Goal: Task Accomplishment & Management: Manage account settings

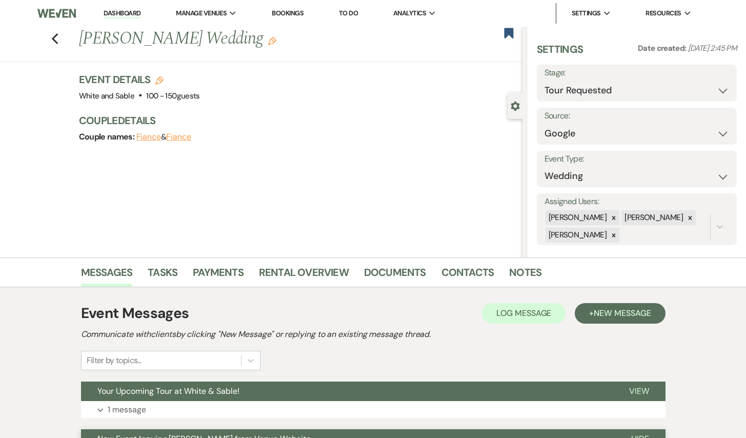
select select "2"
select select "6"
click at [55, 43] on icon "Previous" at bounding box center [55, 39] width 8 height 12
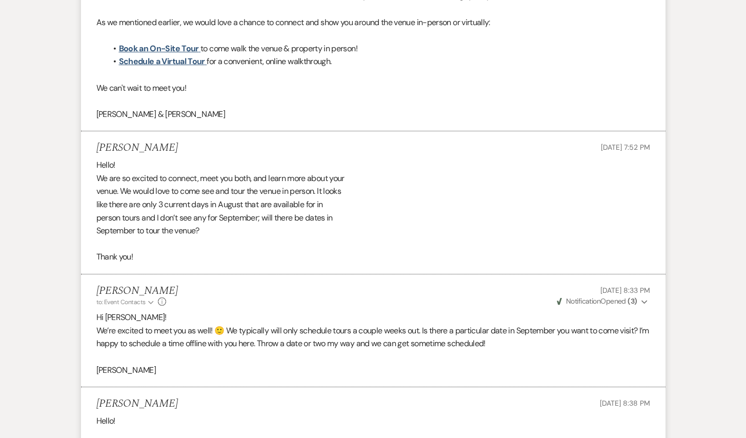
select select "2"
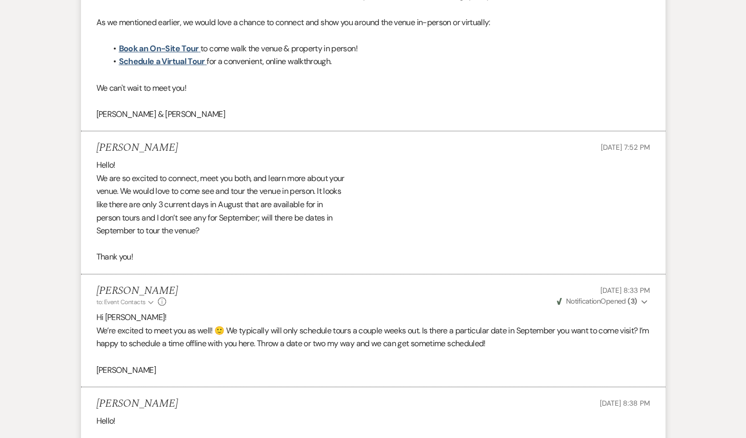
select select "2"
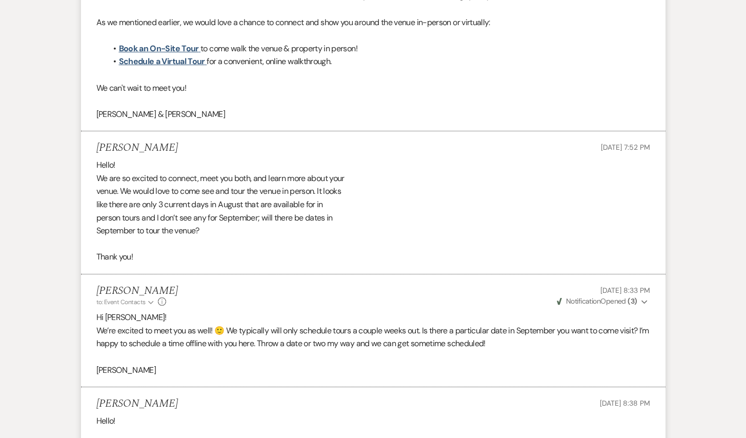
select select "2"
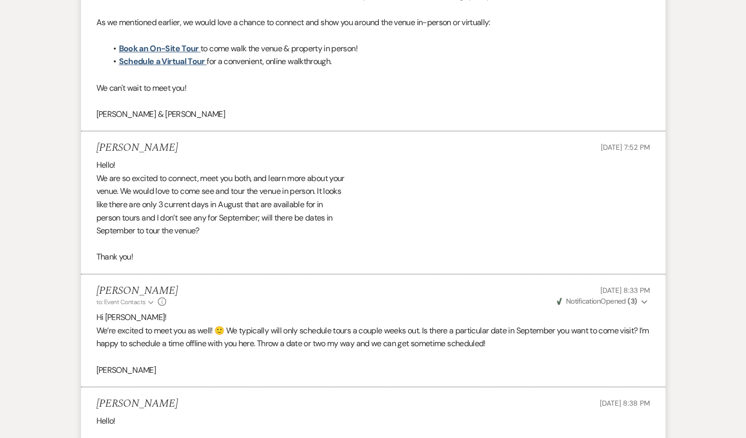
select select "2"
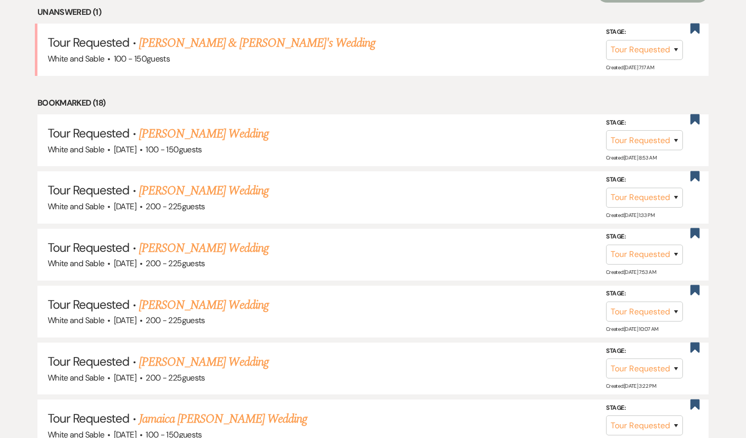
scroll to position [428, 0]
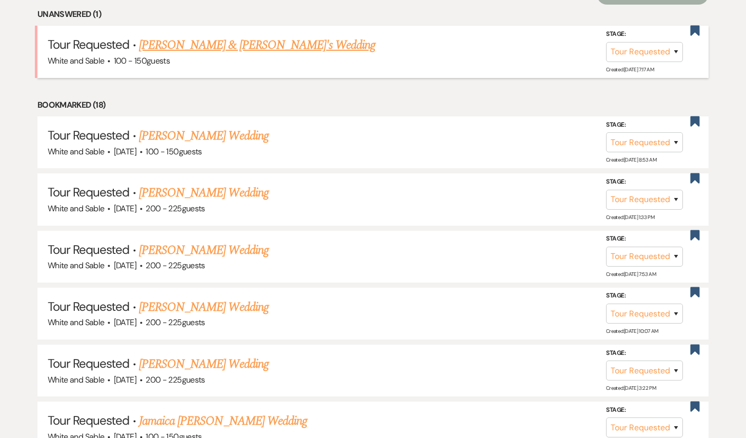
click at [247, 43] on link "[PERSON_NAME] & [PERSON_NAME]'s Wedding" at bounding box center [257, 45] width 237 height 18
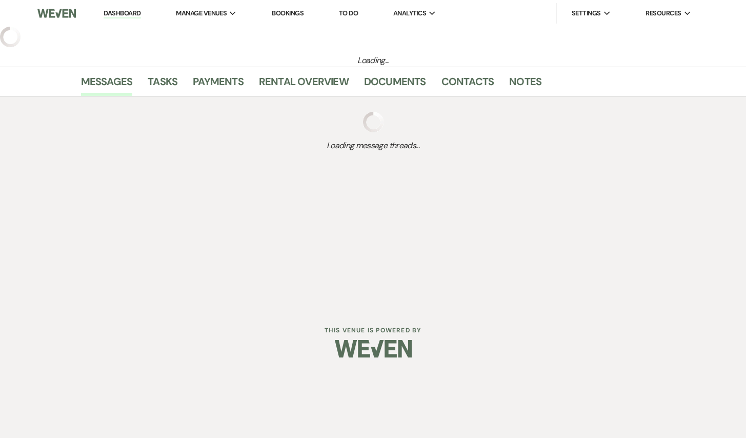
select select "2"
select select "7"
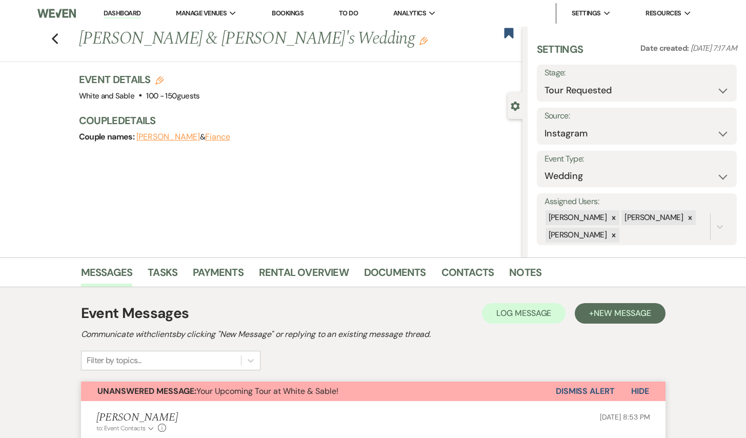
click at [590, 389] on button "Dismiss Alert" at bounding box center [584, 390] width 59 height 19
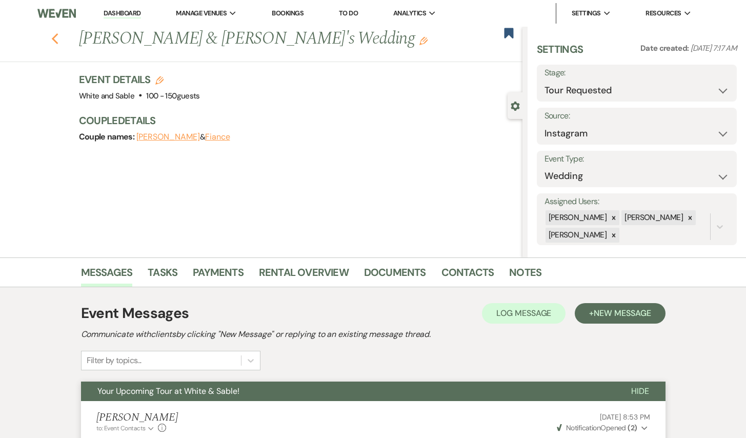
click at [54, 39] on icon "Previous" at bounding box center [55, 39] width 8 height 12
select select "2"
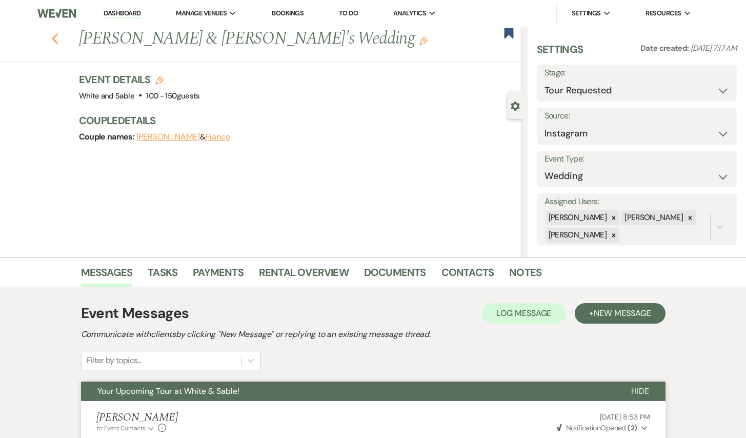
select select "2"
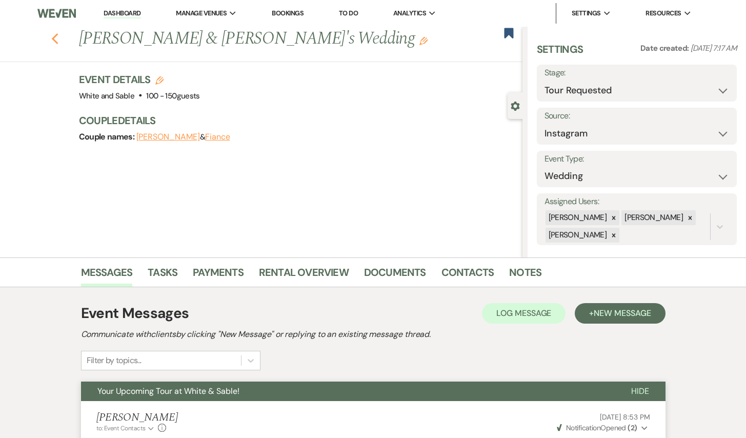
select select "2"
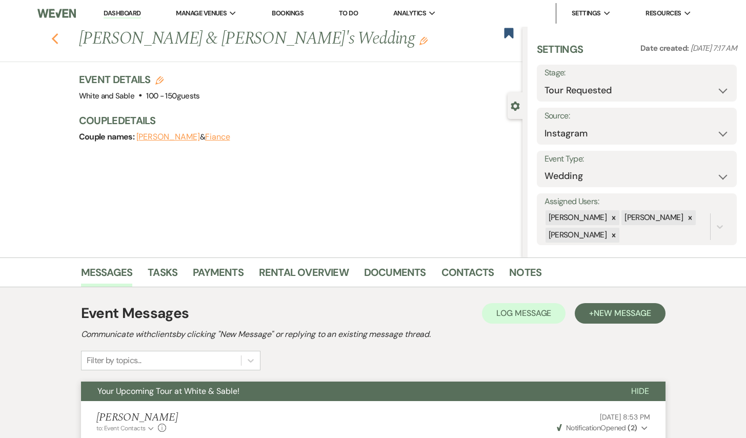
select select "2"
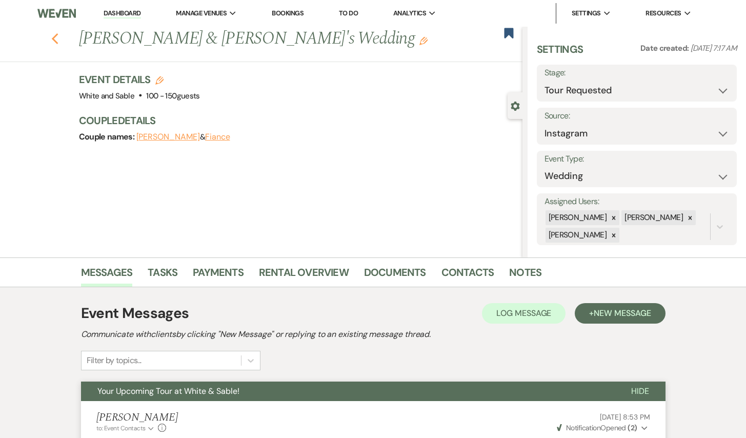
select select "2"
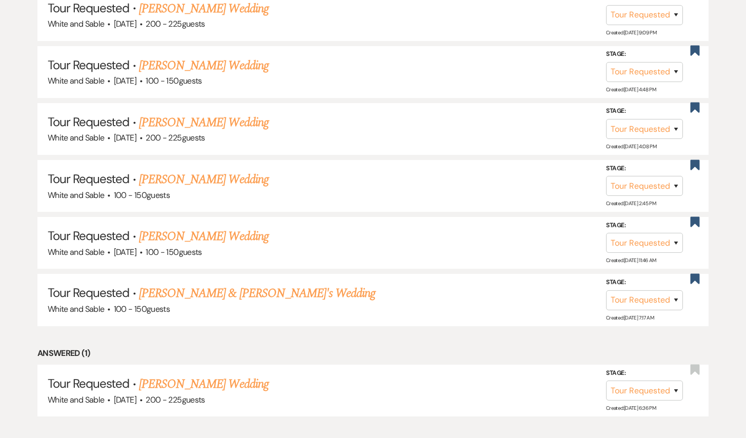
scroll to position [1240, 0]
click at [188, 169] on link "[PERSON_NAME] Wedding" at bounding box center [204, 178] width 130 height 18
select select "2"
select select "6"
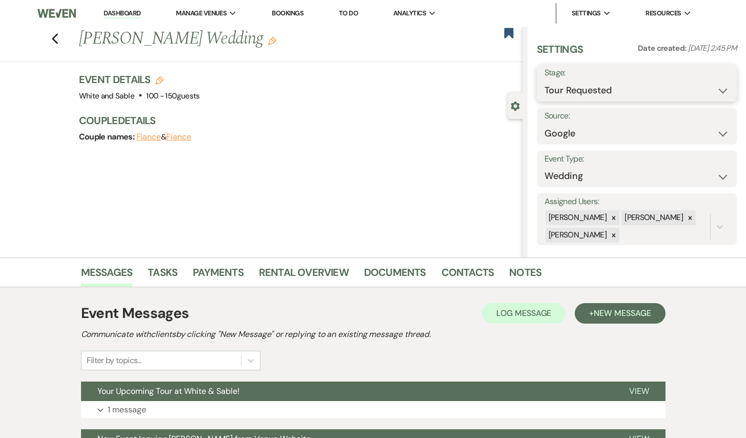
click at [598, 92] on select "Inquiry Follow Up Tour Requested Tour Confirmed Toured Proposal Sent Booked Lost" at bounding box center [636, 90] width 185 height 20
select select "5"
click at [544, 80] on select "Inquiry Follow Up Tour Requested Tour Confirmed Toured Proposal Sent Booked Lost" at bounding box center [636, 90] width 185 height 20
click at [713, 84] on button "Save" at bounding box center [715, 83] width 41 height 20
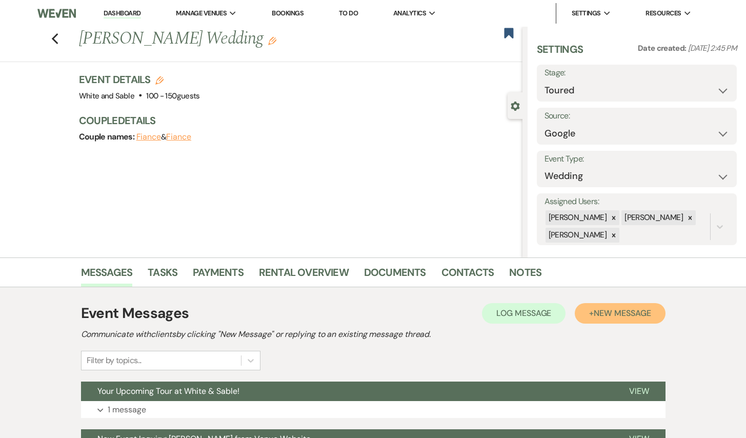
click at [609, 316] on span "New Message" at bounding box center [621, 312] width 57 height 11
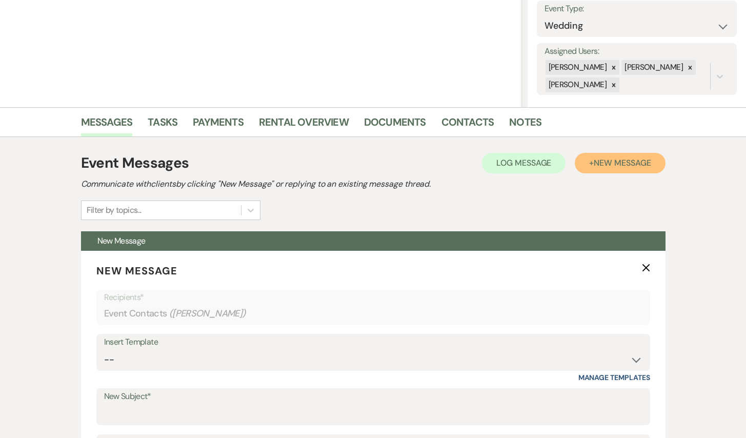
scroll to position [259, 0]
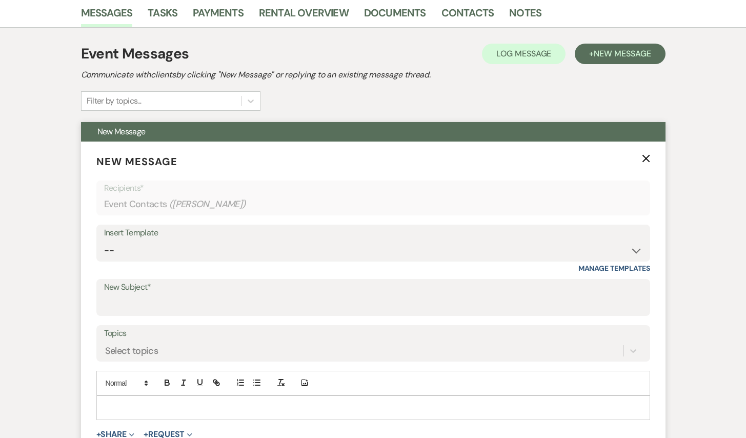
click at [282, 261] on div "Insert Template -- Inquiry Response (Venue Guide) Schedule - Venue Tour Appt Co…" at bounding box center [372, 242] width 553 height 37
click at [277, 255] on select "-- Inquiry Response (Venue Guide) Schedule - Venue Tour Appt Confirmation Sched…" at bounding box center [373, 250] width 538 height 20
select select "3329"
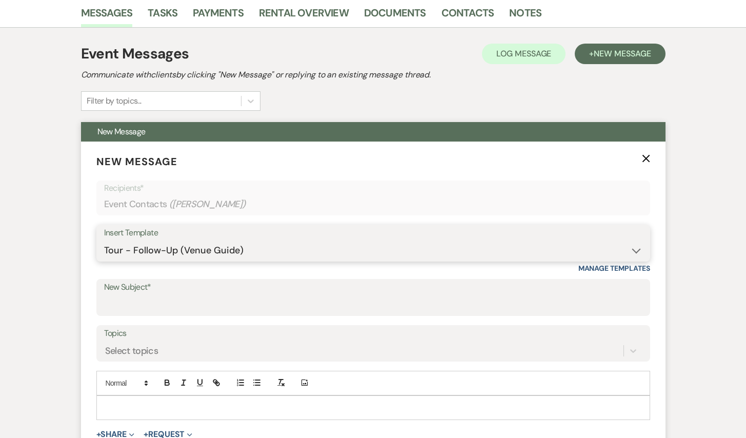
click at [104, 240] on select "-- Inquiry Response (Venue Guide) Schedule - Venue Tour Appt Confirmation Sched…" at bounding box center [373, 250] width 538 height 20
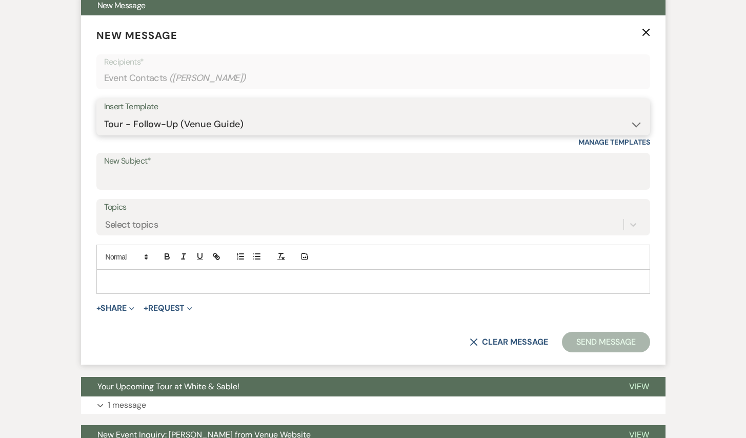
type input "White & Sable - Great meeting you!"
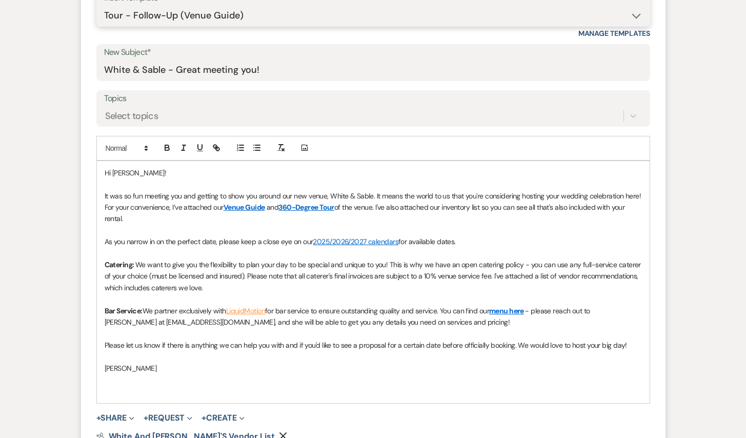
scroll to position [501, 0]
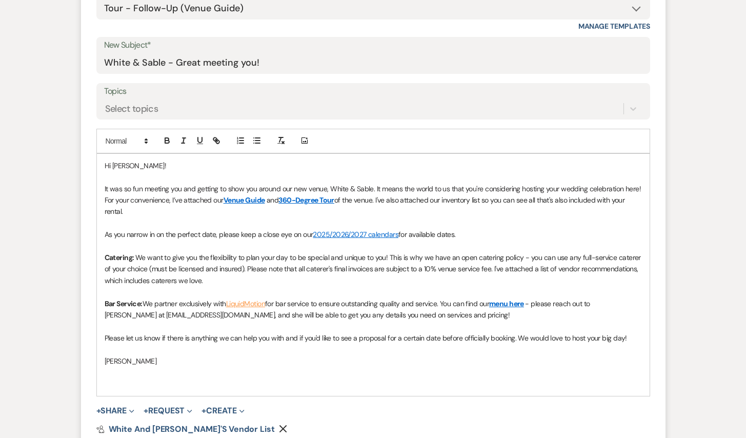
click at [126, 163] on span "Hi [PERSON_NAME]!" at bounding box center [135, 165] width 61 height 9
click at [181, 188] on span "It was so fun meeting you and getting to show you around our new venue, White &…" at bounding box center [374, 194] width 538 height 20
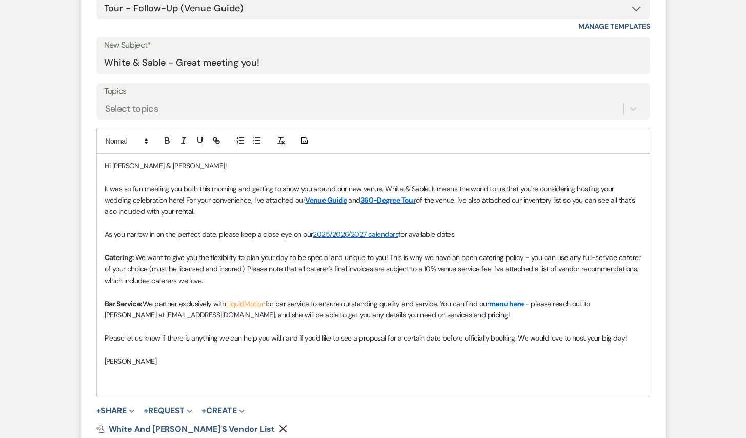
click at [102, 188] on div "Hi [PERSON_NAME] & [PERSON_NAME]! It was so fun meeting you both this morning a…" at bounding box center [373, 275] width 552 height 242
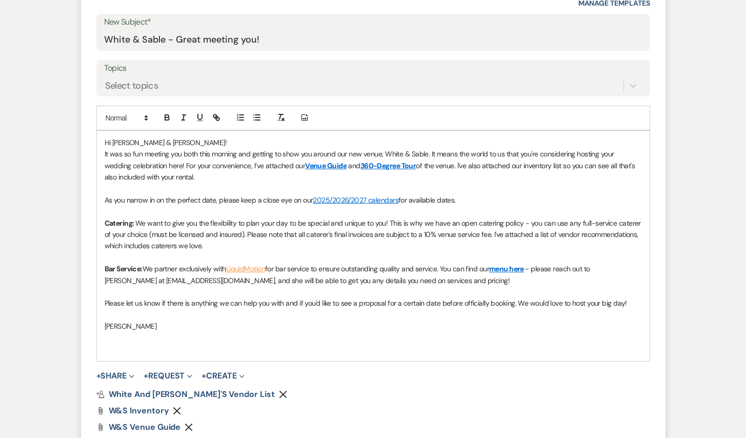
scroll to position [526, 0]
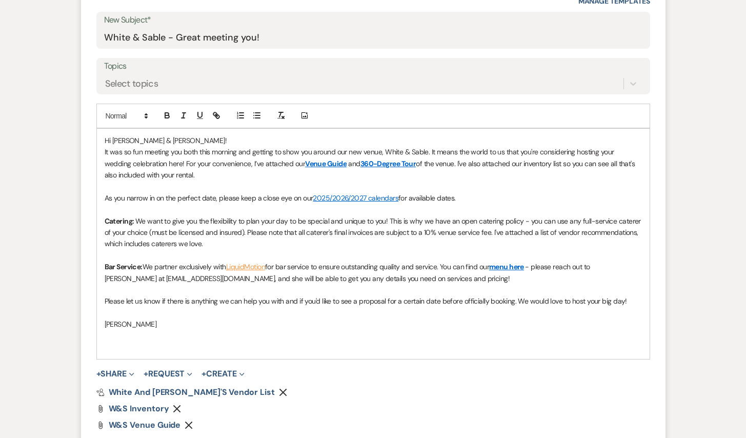
click at [506, 267] on link "menu here" at bounding box center [506, 266] width 35 height 9
click at [508, 282] on link "[URL][DOMAIN_NAME]" at bounding box center [484, 286] width 65 height 13
click at [540, 286] on link at bounding box center [528, 286] width 23 height 8
click at [542, 288] on input "[URL][DOMAIN_NAME]" at bounding box center [510, 286] width 87 height 13
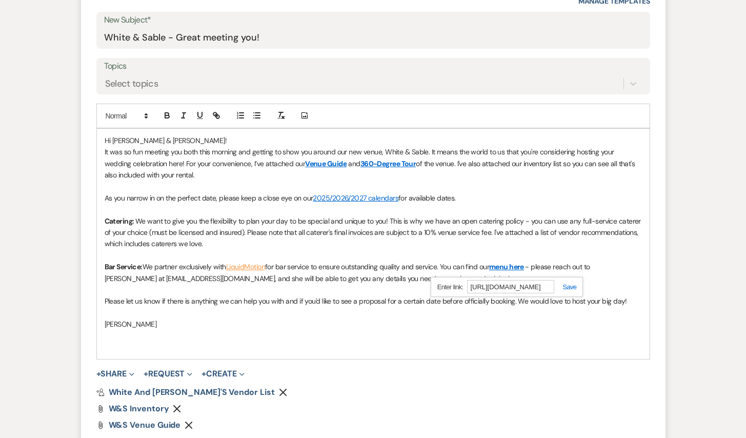
type input "[URL][DOMAIN_NAME]"
click at [572, 286] on link at bounding box center [565, 287] width 22 height 8
click at [561, 286] on p at bounding box center [373, 289] width 537 height 11
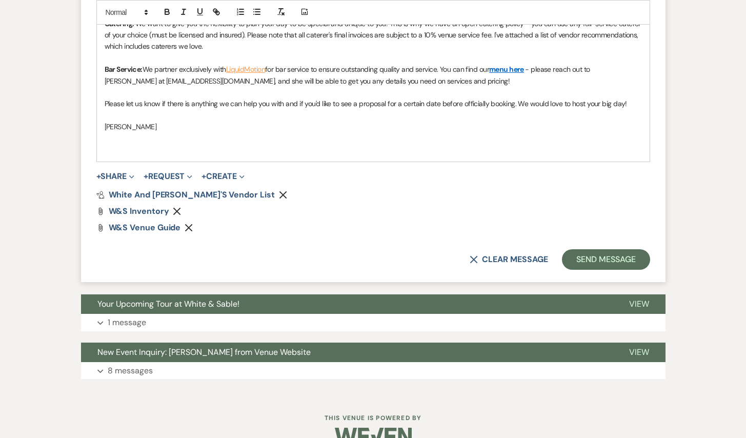
scroll to position [725, 0]
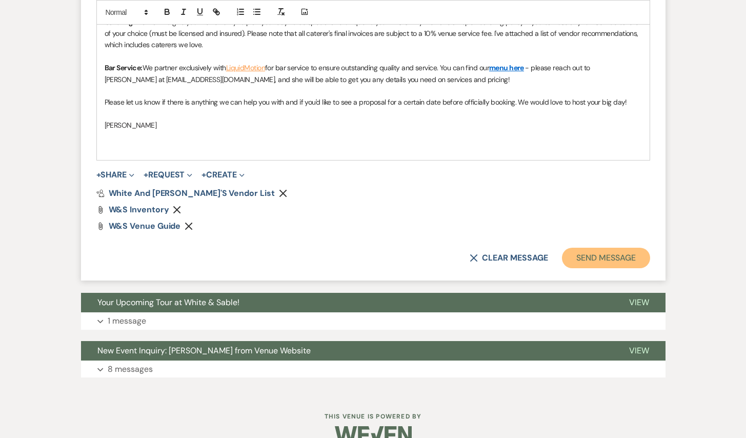
click at [587, 258] on button "Send Message" at bounding box center [606, 257] width 88 height 20
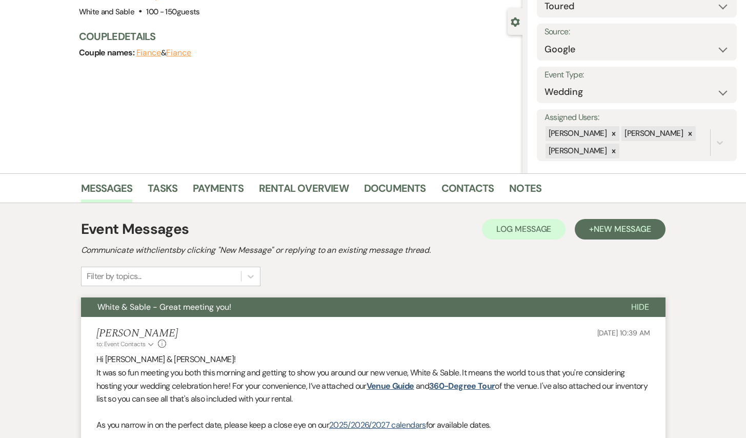
scroll to position [0, 0]
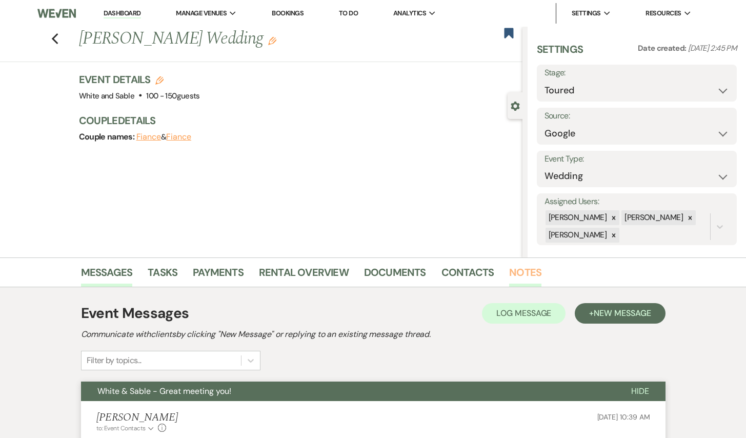
click at [519, 266] on link "Notes" at bounding box center [525, 275] width 32 height 23
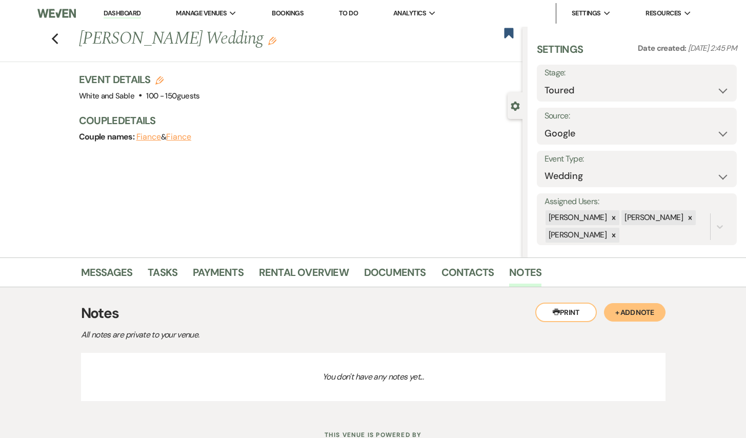
click at [629, 315] on button "+ Add Note" at bounding box center [634, 312] width 61 height 18
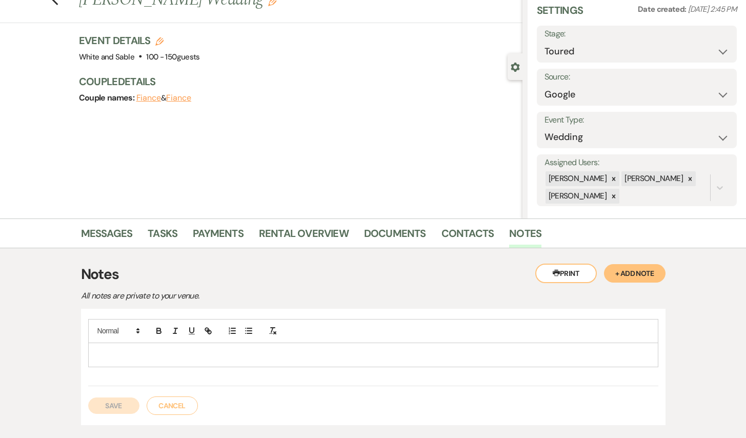
scroll to position [47, 0]
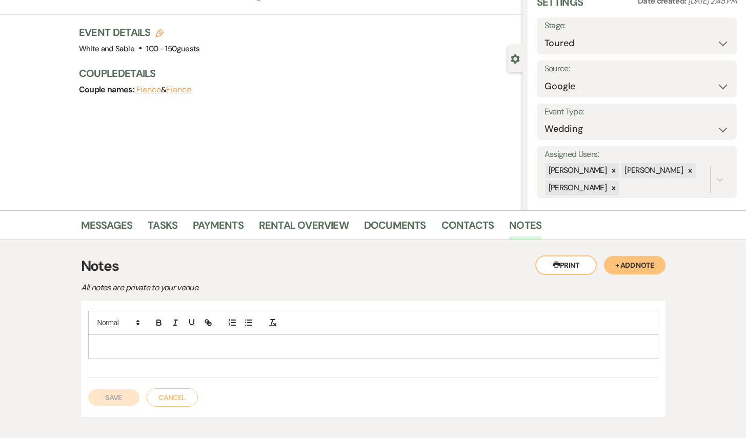
click at [277, 348] on p at bounding box center [372, 346] width 553 height 11
paste div
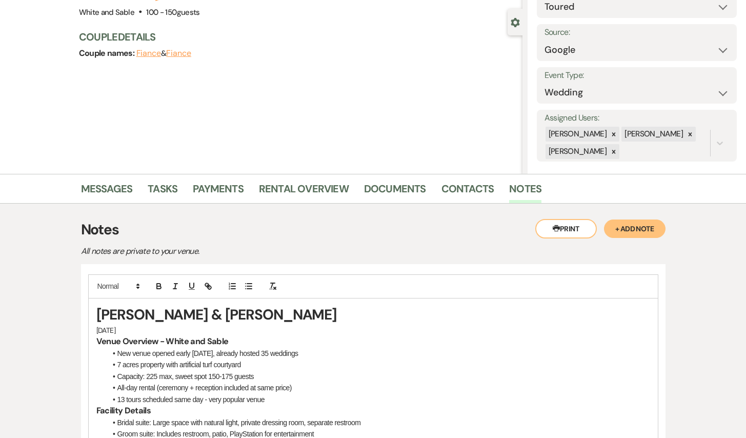
scroll to position [119, 0]
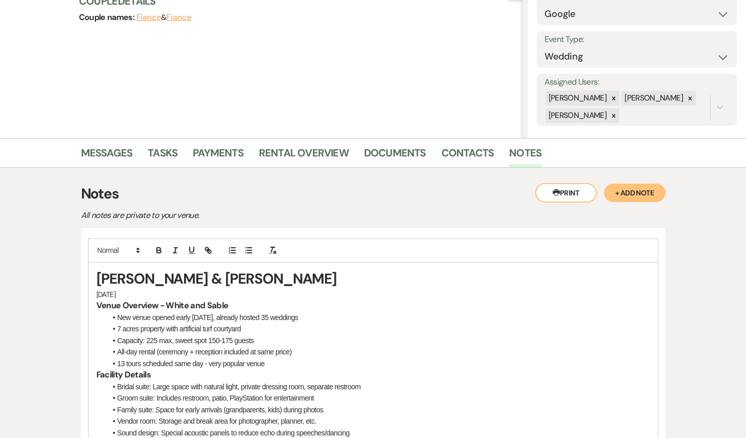
click at [187, 295] on p "[DATE]" at bounding box center [372, 293] width 553 height 11
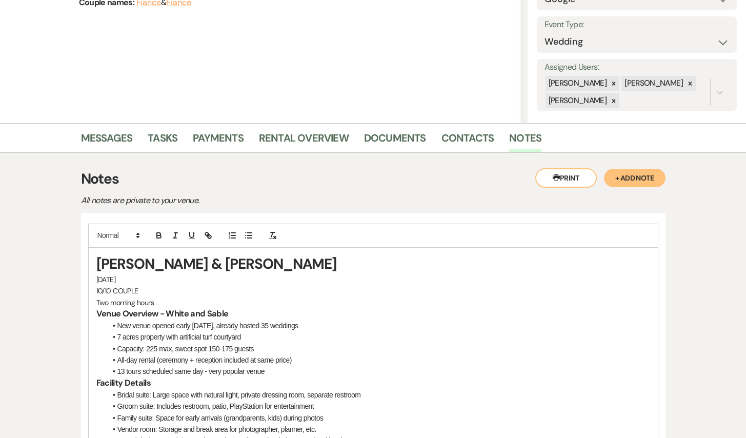
scroll to position [622, 0]
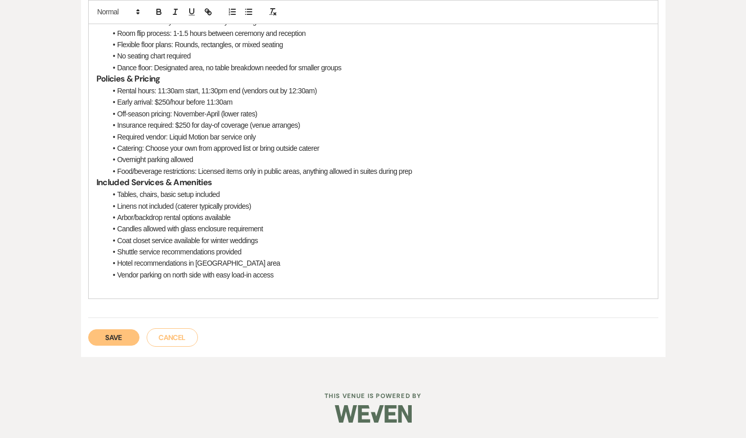
click at [117, 333] on button "Save" at bounding box center [113, 337] width 51 height 16
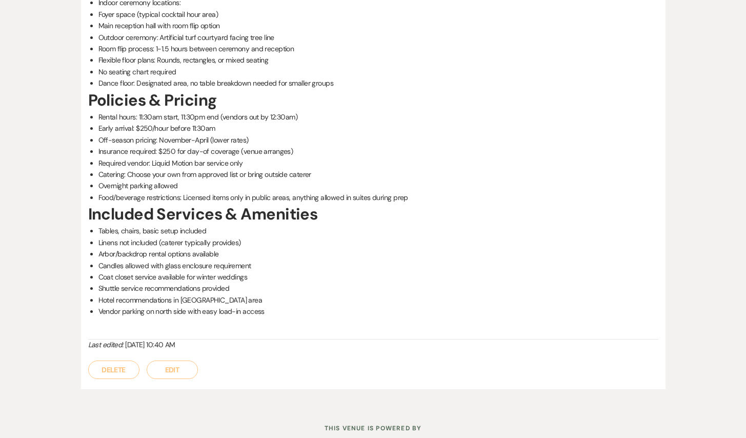
scroll to position [0, 0]
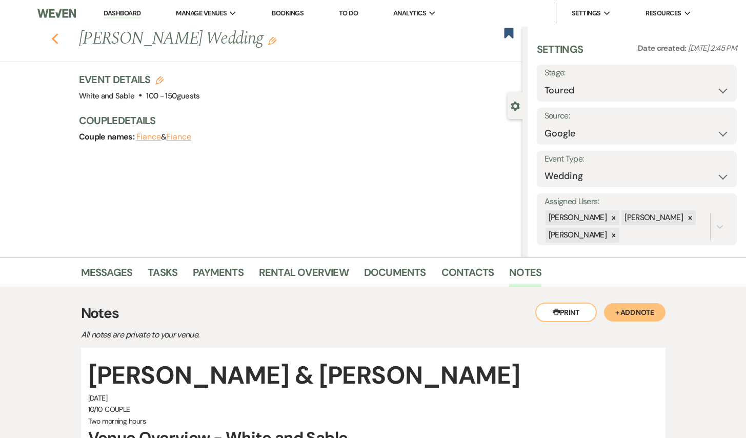
click at [53, 38] on use "button" at bounding box center [54, 38] width 7 height 11
select select "2"
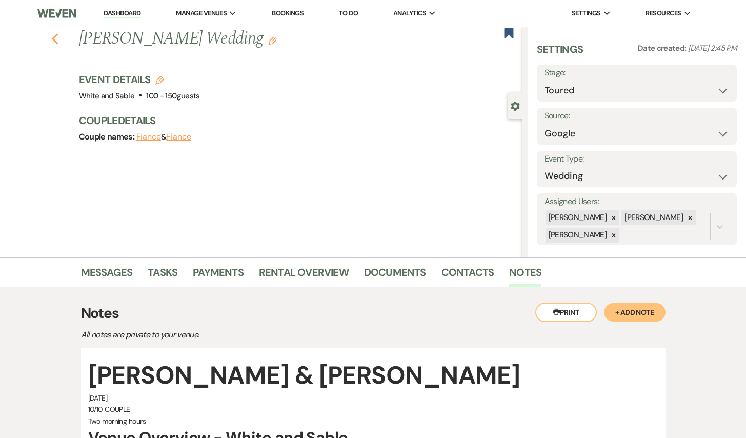
select select "2"
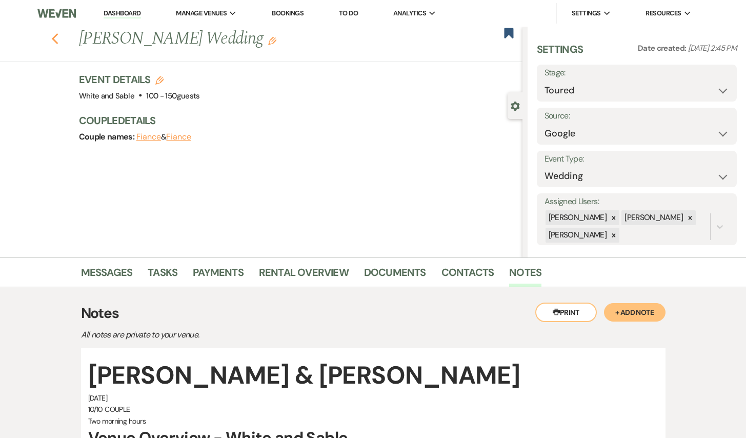
select select "2"
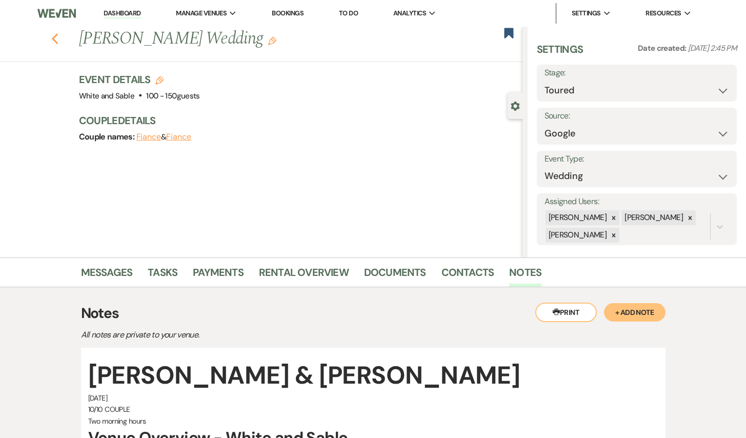
select select "2"
select select "5"
select select "2"
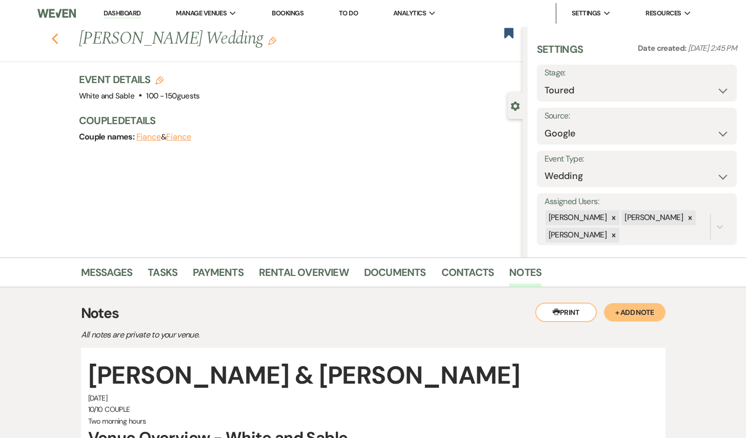
select select "2"
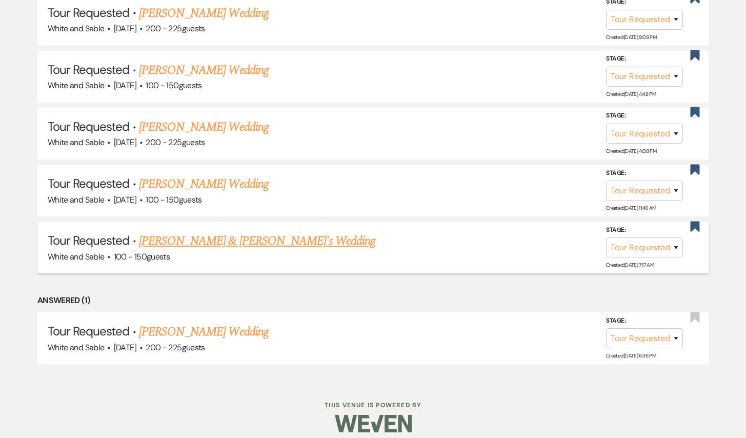
scroll to position [1221, 0]
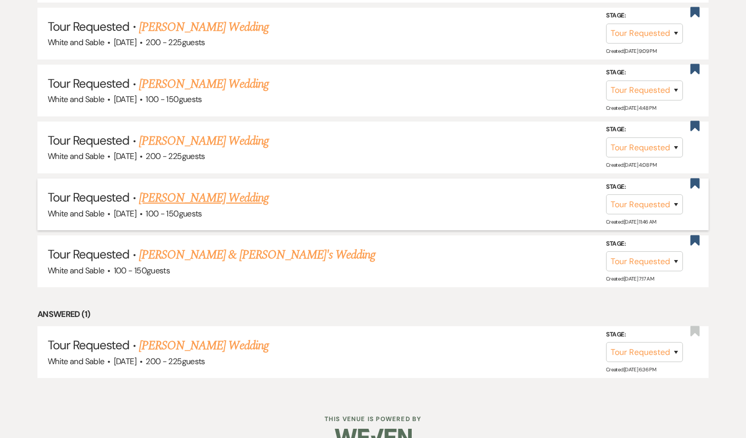
click at [235, 189] on link "[PERSON_NAME] Wedding" at bounding box center [204, 198] width 130 height 18
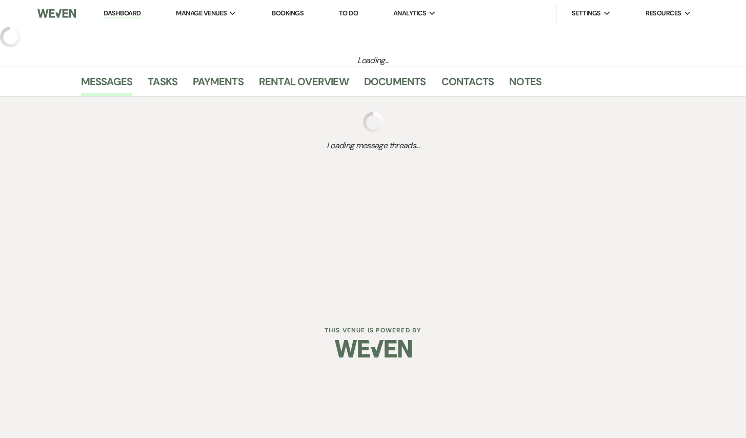
select select "2"
select select "5"
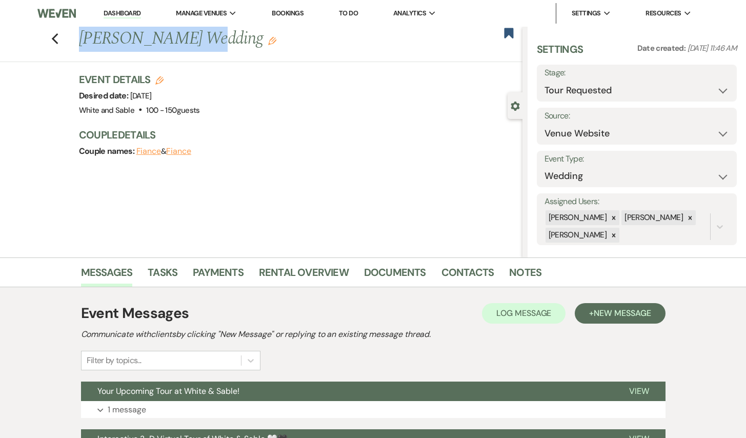
drag, startPoint x: 77, startPoint y: 41, endPoint x: 176, endPoint y: 47, distance: 99.6
click at [176, 47] on div "Previous [PERSON_NAME] Wedding Edit" at bounding box center [298, 39] width 448 height 25
copy h1 "[PERSON_NAME]"
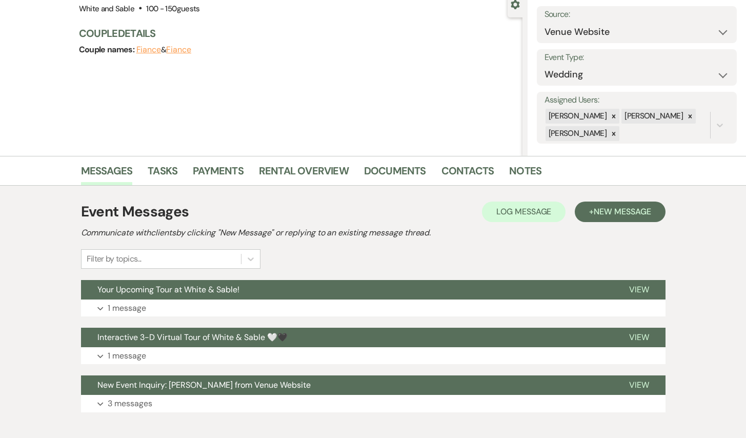
scroll to position [102, 0]
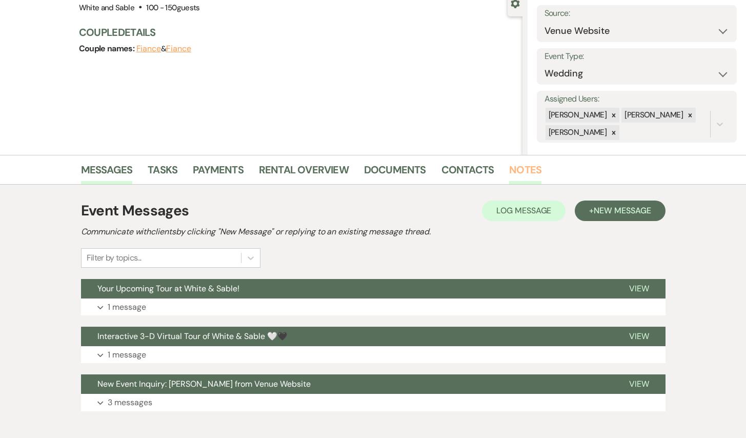
click at [529, 170] on link "Notes" at bounding box center [525, 172] width 32 height 23
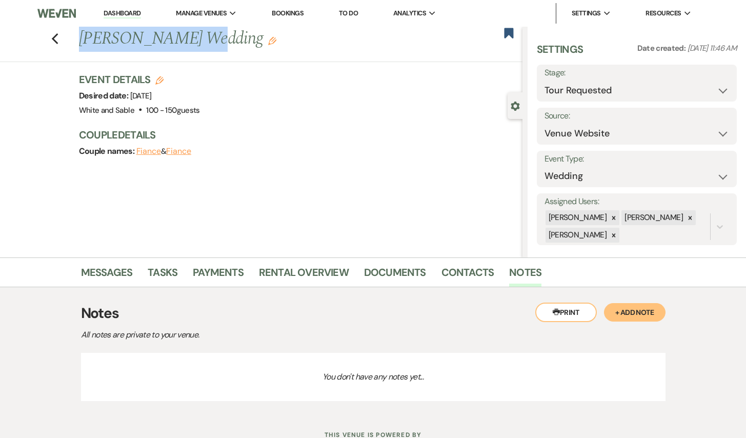
click at [636, 306] on button "+ Add Note" at bounding box center [634, 312] width 61 height 18
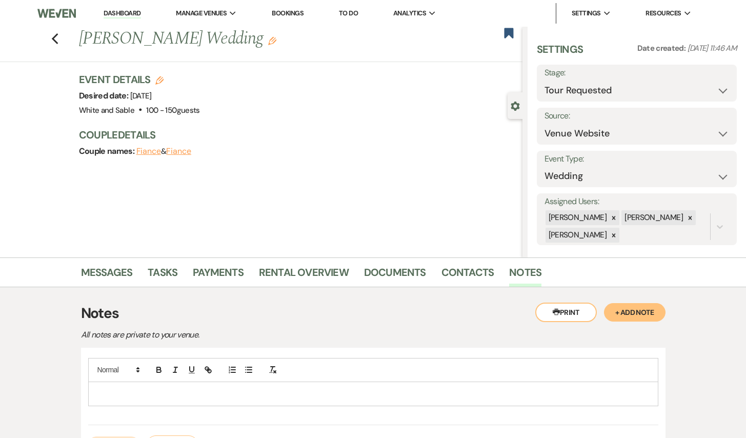
click at [291, 389] on p at bounding box center [372, 393] width 553 height 11
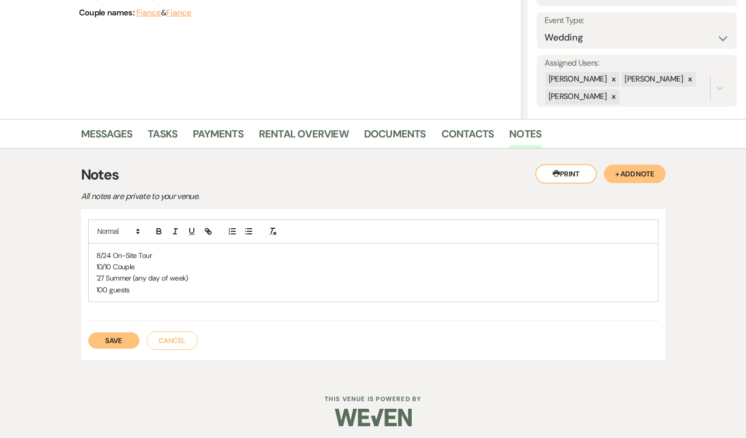
click at [120, 333] on button "Save" at bounding box center [113, 340] width 51 height 16
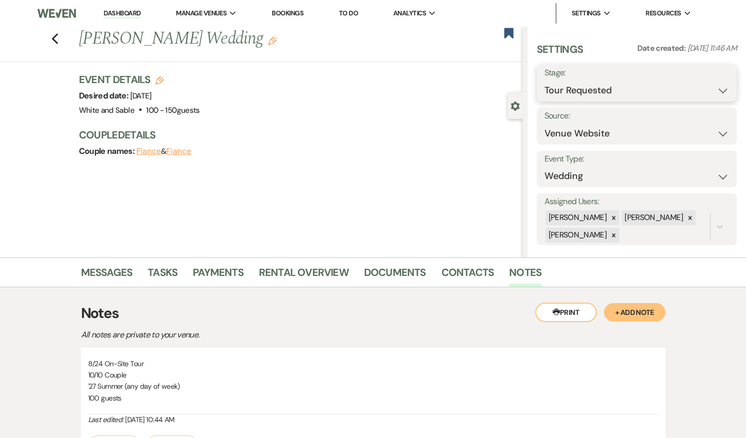
click at [566, 93] on select "Inquiry Follow Up Tour Requested Tour Confirmed Toured Proposal Sent Booked Lost" at bounding box center [636, 90] width 185 height 20
select select "5"
click at [544, 80] on select "Inquiry Follow Up Tour Requested Tour Confirmed Toured Proposal Sent Booked Lost" at bounding box center [636, 90] width 185 height 20
click at [710, 82] on button "Save" at bounding box center [715, 83] width 41 height 20
click at [55, 37] on icon "Previous" at bounding box center [55, 39] width 8 height 12
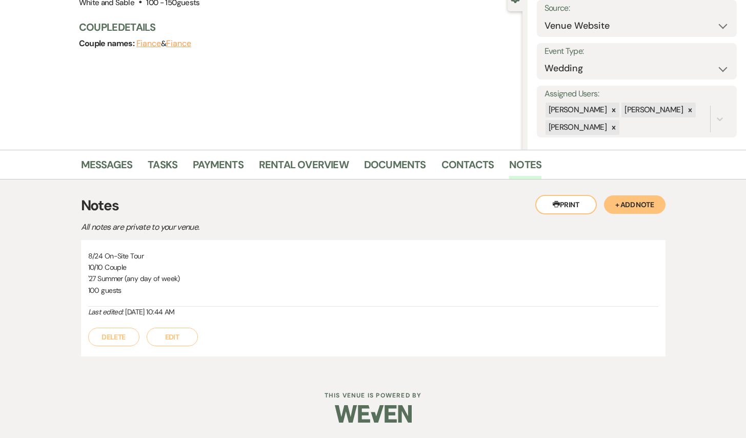
select select "2"
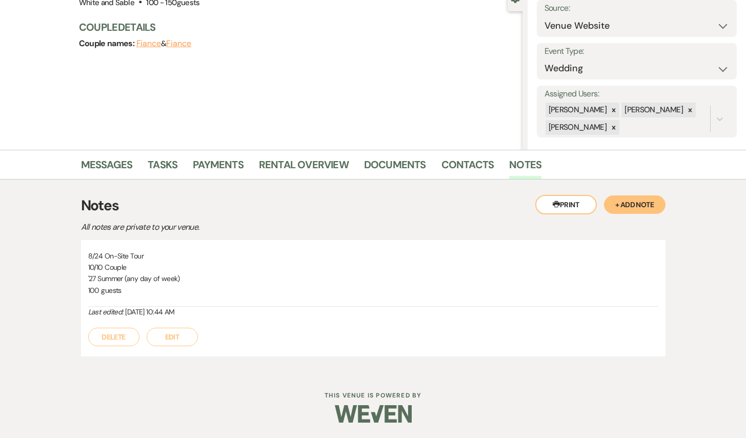
select select "2"
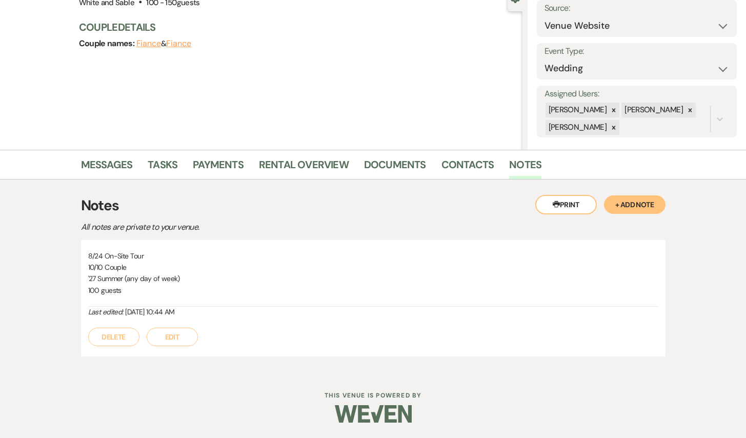
select select "2"
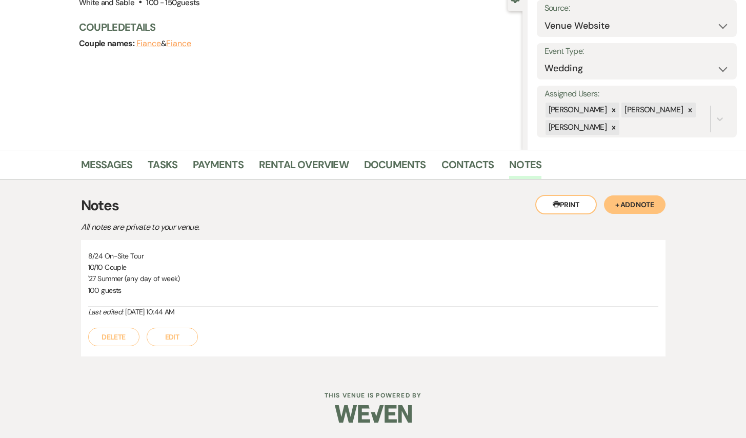
select select "2"
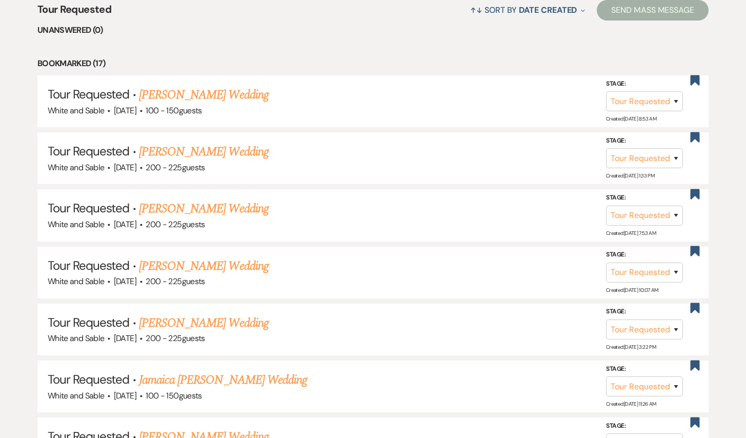
scroll to position [49, 0]
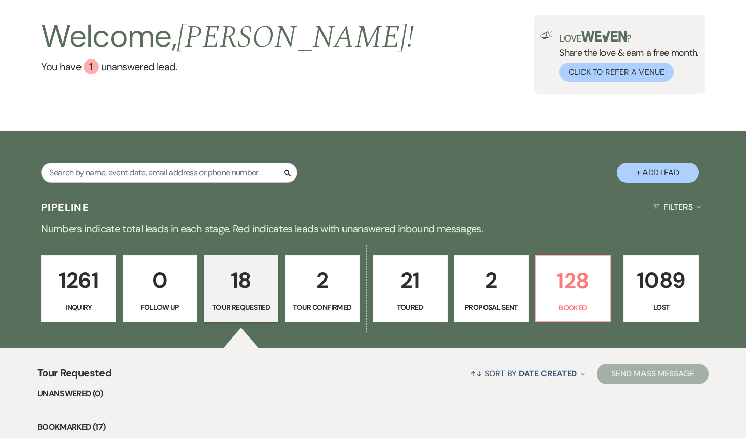
click at [437, 281] on p "21" at bounding box center [409, 280] width 61 height 34
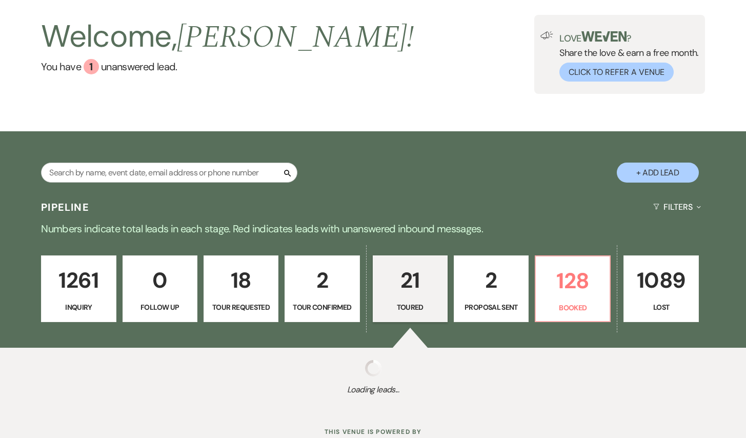
select select "5"
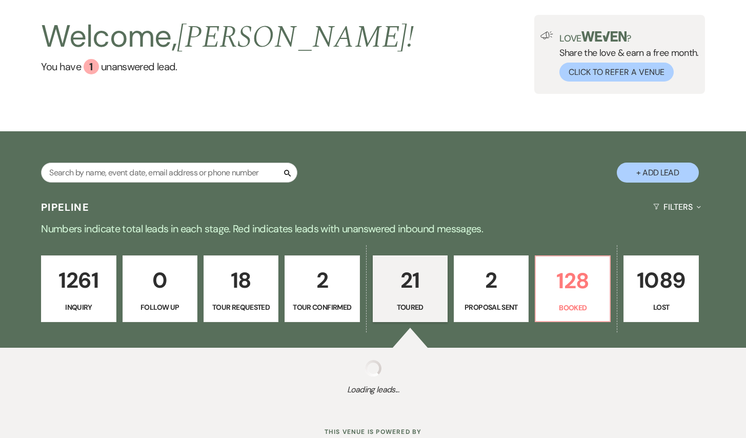
select select "5"
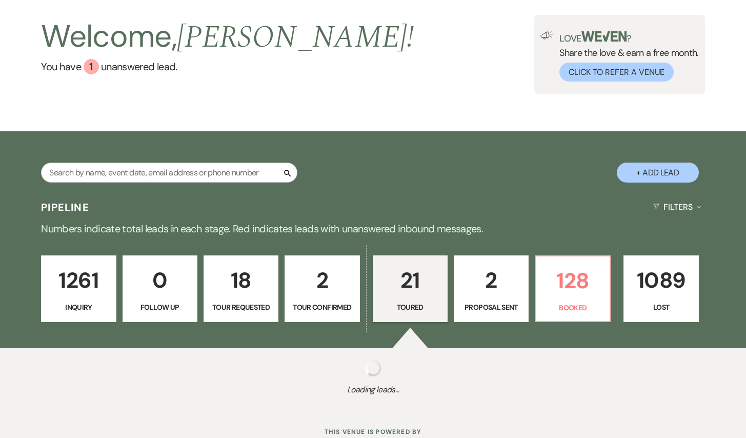
select select "5"
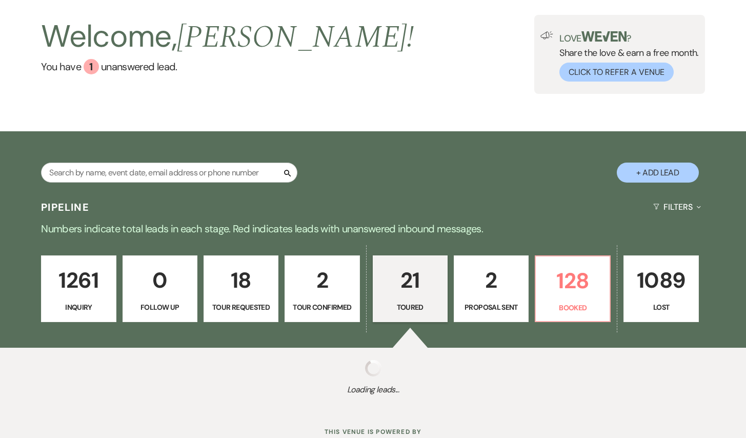
select select "5"
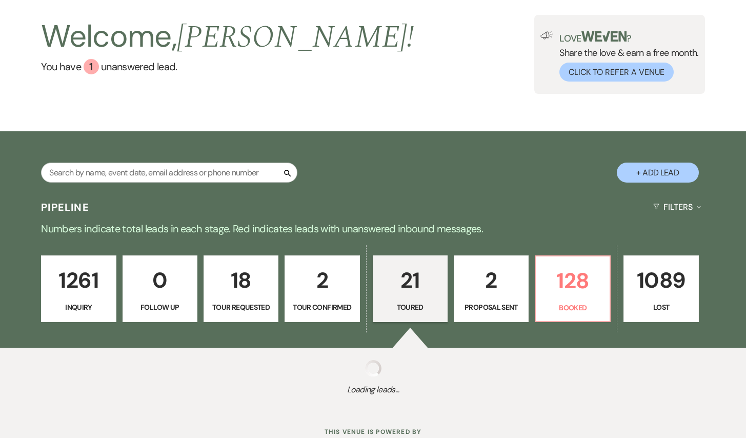
select select "5"
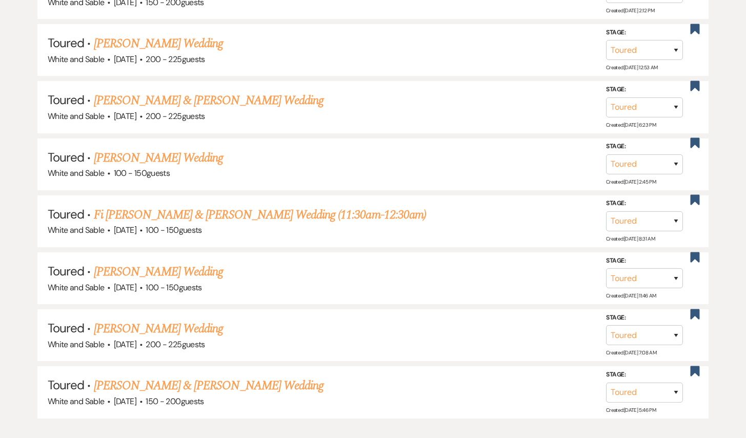
scroll to position [827, 0]
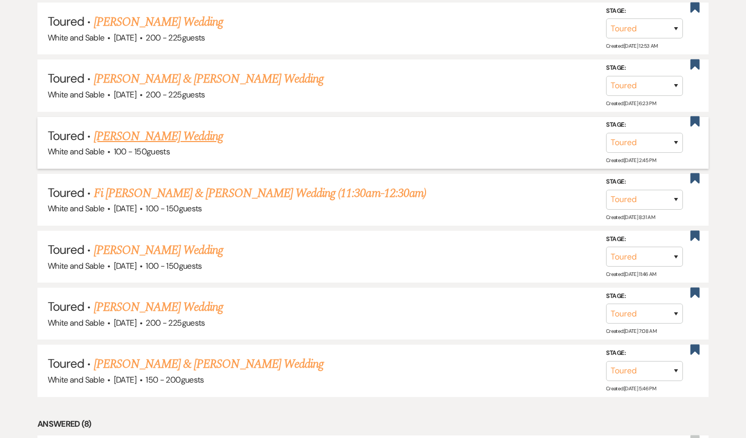
click at [189, 134] on link "[PERSON_NAME] Wedding" at bounding box center [159, 136] width 130 height 18
select select "5"
select select "6"
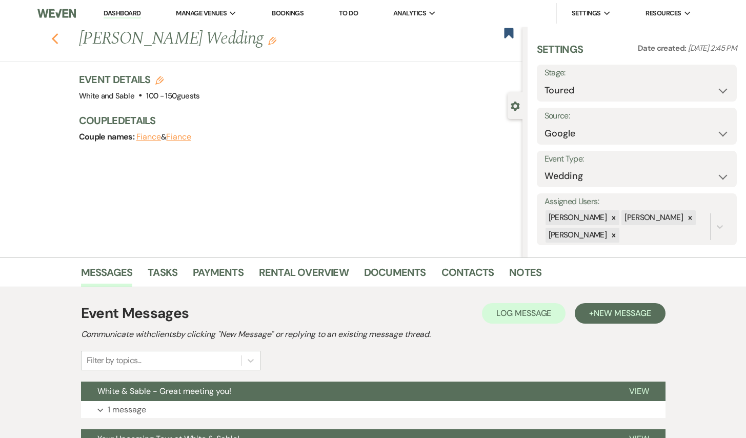
click at [55, 38] on icon "Previous" at bounding box center [55, 39] width 8 height 12
select select "5"
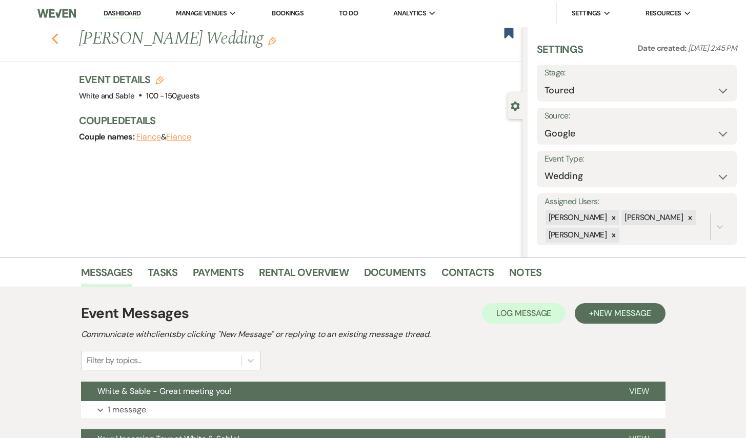
select select "5"
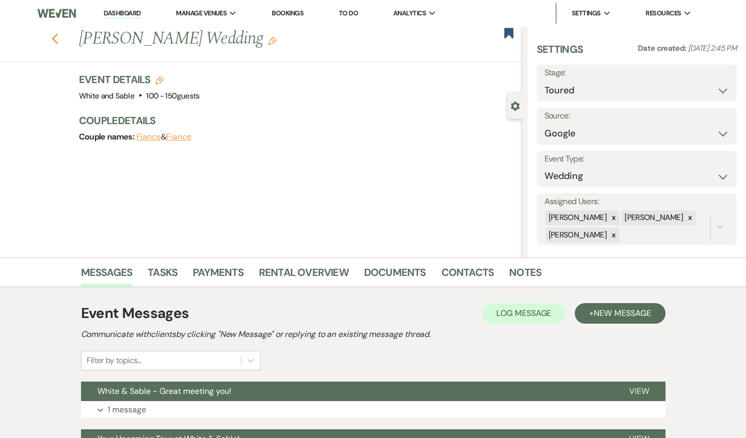
select select "5"
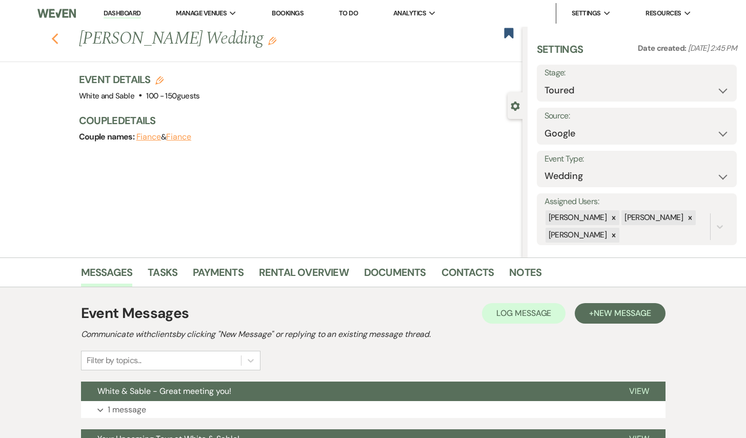
select select "5"
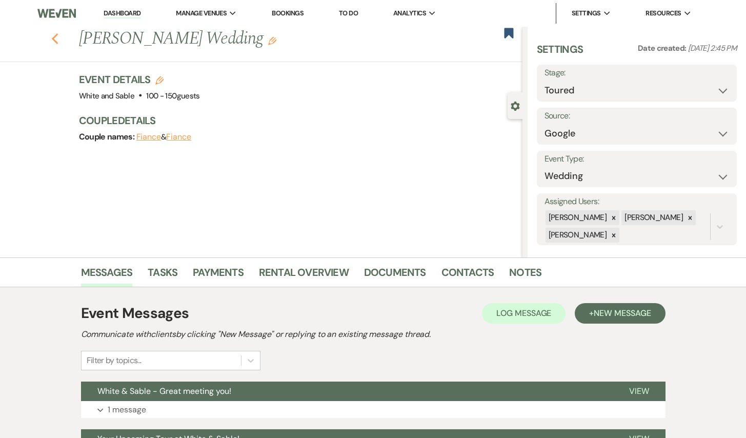
select select "5"
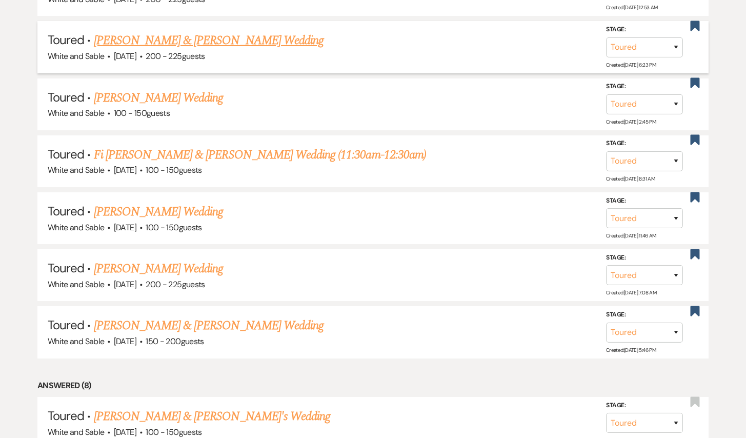
scroll to position [888, 0]
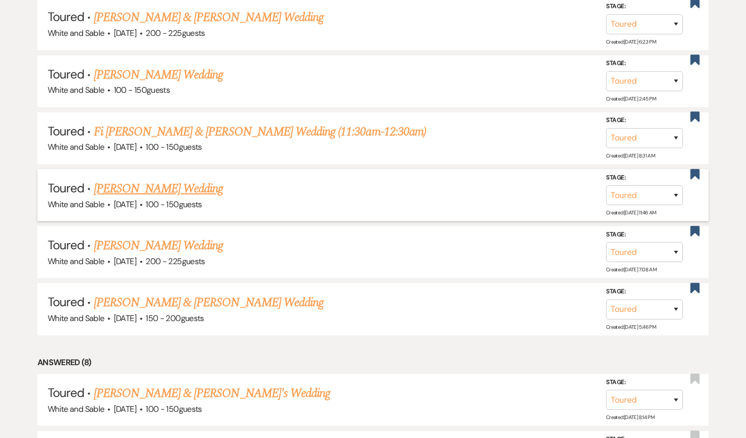
click at [176, 179] on link "[PERSON_NAME] Wedding" at bounding box center [159, 188] width 130 height 18
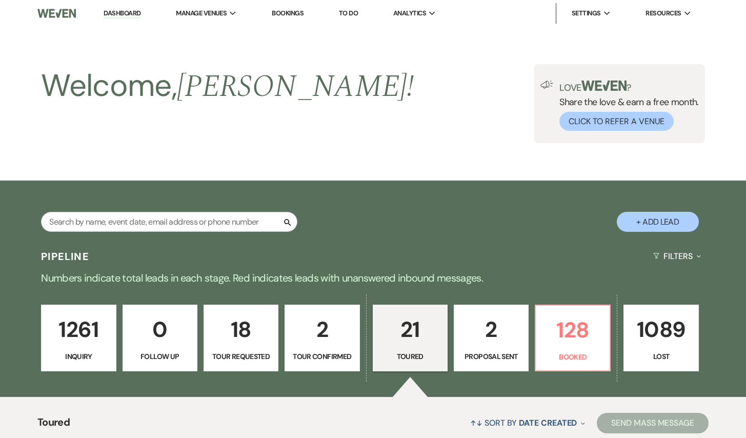
select select "5"
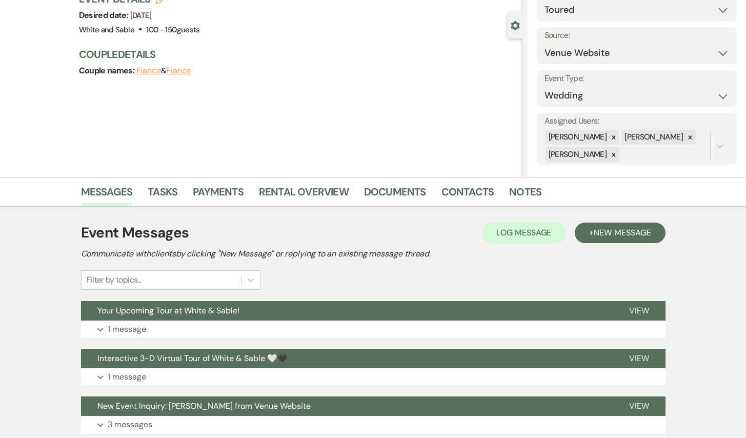
scroll to position [108, 0]
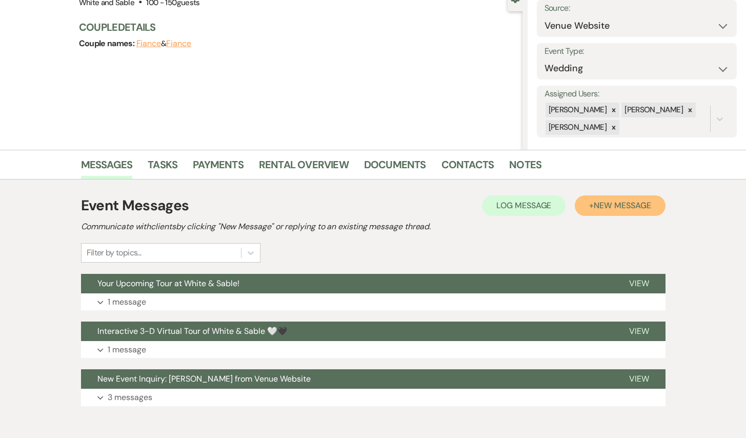
click at [605, 202] on span "New Message" at bounding box center [621, 205] width 57 height 11
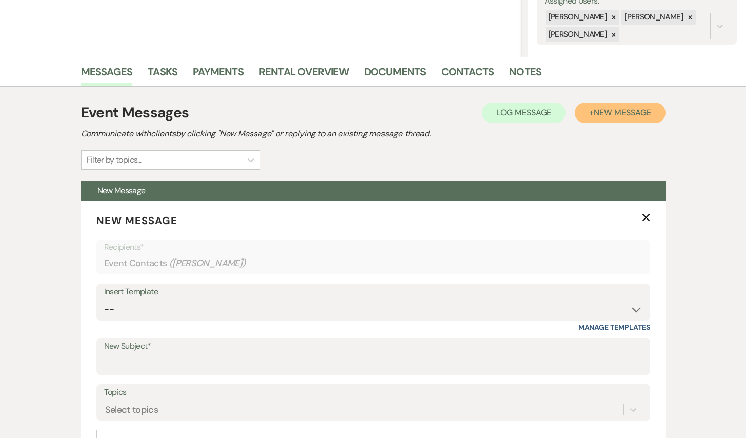
scroll to position [203, 0]
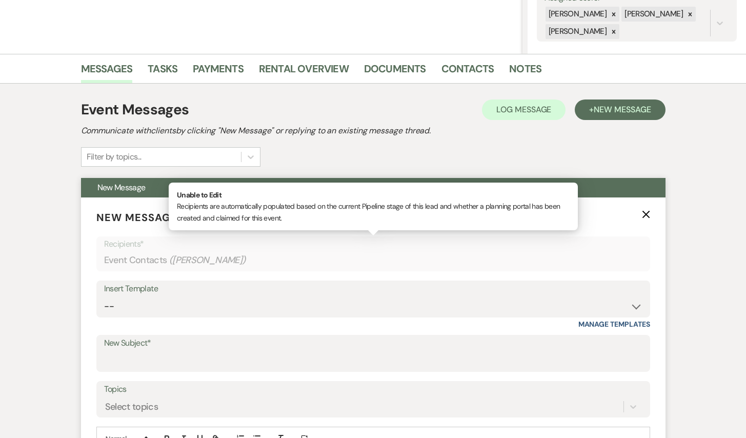
click at [390, 261] on div "Event Contacts ( [PERSON_NAME] )" at bounding box center [373, 260] width 538 height 20
click at [354, 299] on select "-- Inquiry Response (Venue Guide) Schedule - Venue Tour Appt Confirmation Sched…" at bounding box center [373, 306] width 538 height 20
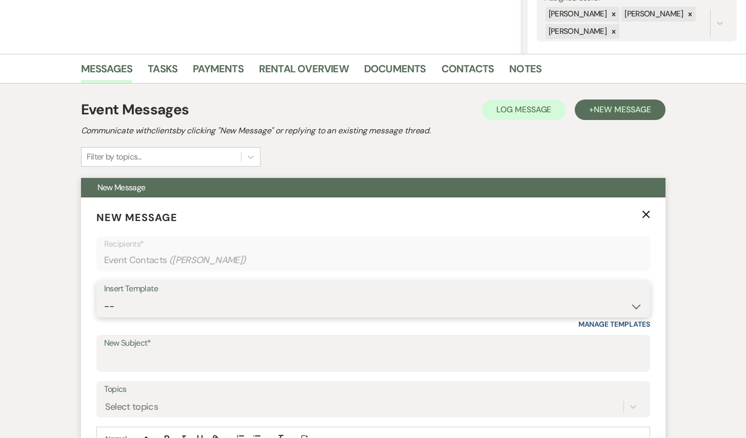
select select "3329"
click at [104, 296] on select "-- Inquiry Response (Venue Guide) Schedule - Venue Tour Appt Confirmation Sched…" at bounding box center [373, 306] width 538 height 20
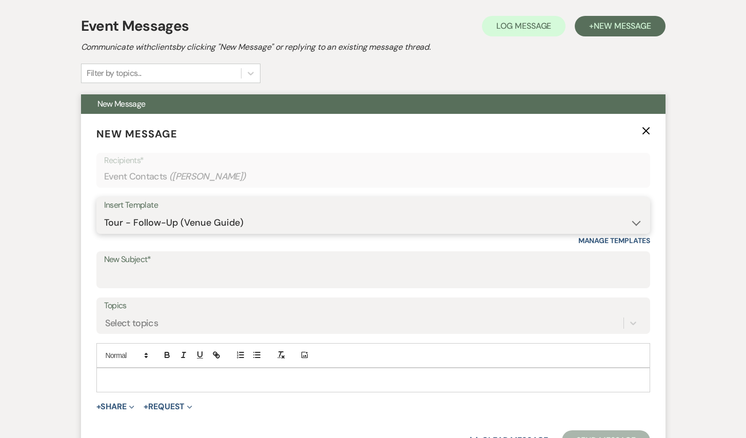
type input "White & Sable - Great meeting you!"
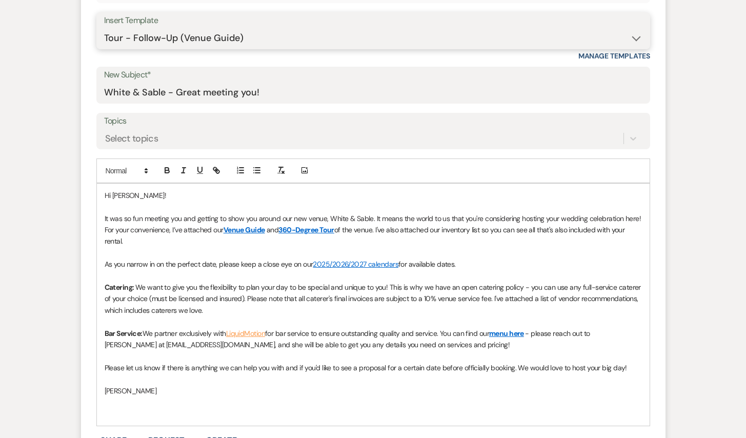
scroll to position [538, 0]
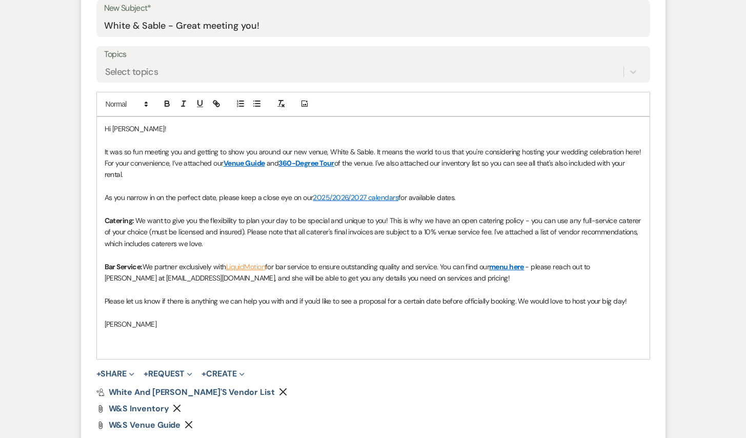
click at [524, 264] on link "menu here" at bounding box center [506, 266] width 35 height 9
click at [540, 286] on link at bounding box center [528, 286] width 23 height 8
click at [570, 287] on input "[URL][DOMAIN_NAME]" at bounding box center [530, 286] width 87 height 13
type input "[URL][DOMAIN_NAME]"
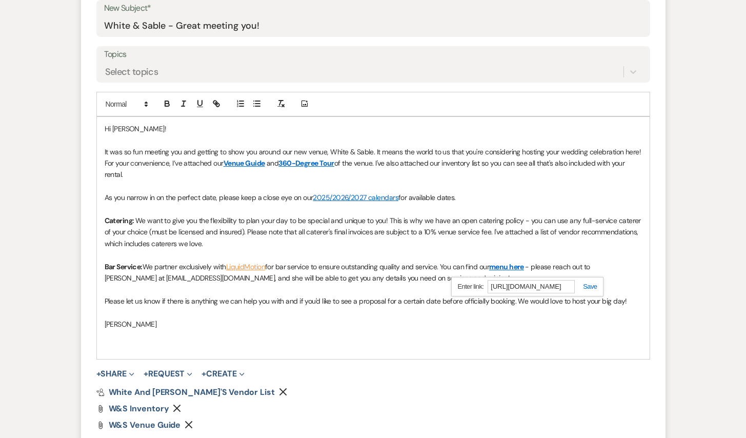
scroll to position [0, 0]
click at [592, 283] on link at bounding box center [585, 286] width 22 height 8
click at [105, 149] on span "It was so fun meeting you and getting to show you around our new venue, White &…" at bounding box center [374, 157] width 538 height 20
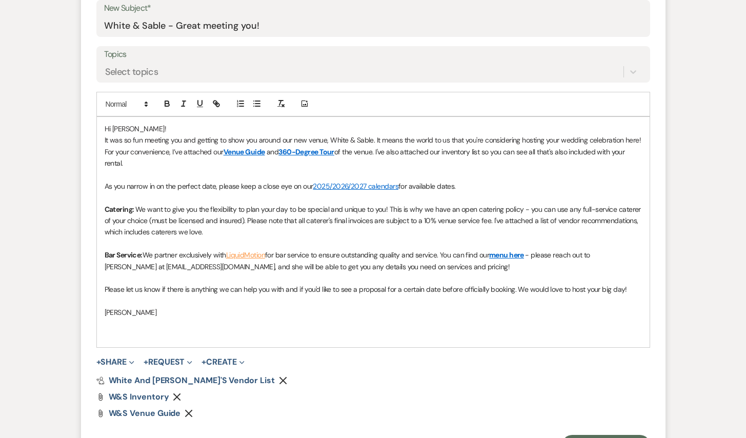
click at [129, 126] on span "Hi [PERSON_NAME]!" at bounding box center [135, 128] width 61 height 9
click at [184, 142] on span "It was so fun meeting you and getting to show you around our new venue, White &…" at bounding box center [374, 145] width 538 height 20
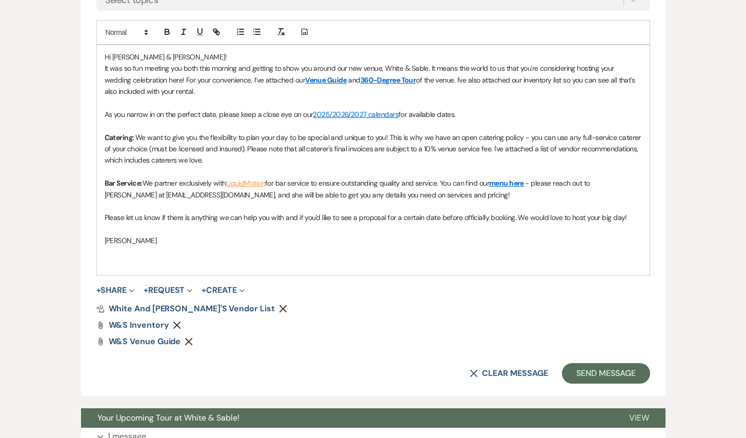
scroll to position [612, 0]
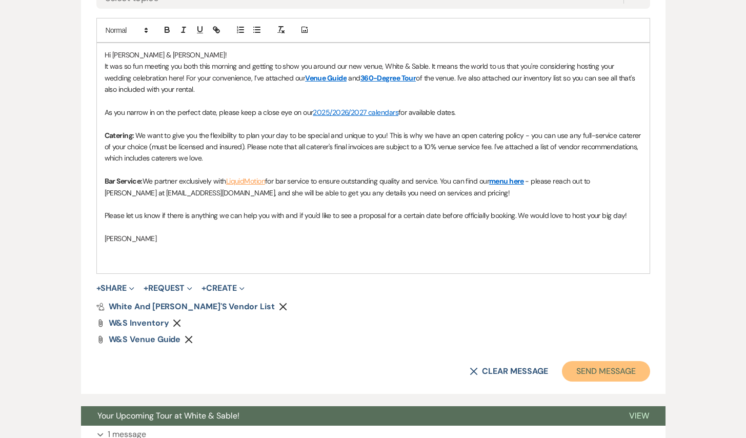
click at [597, 376] on button "Send Message" at bounding box center [606, 371] width 88 height 20
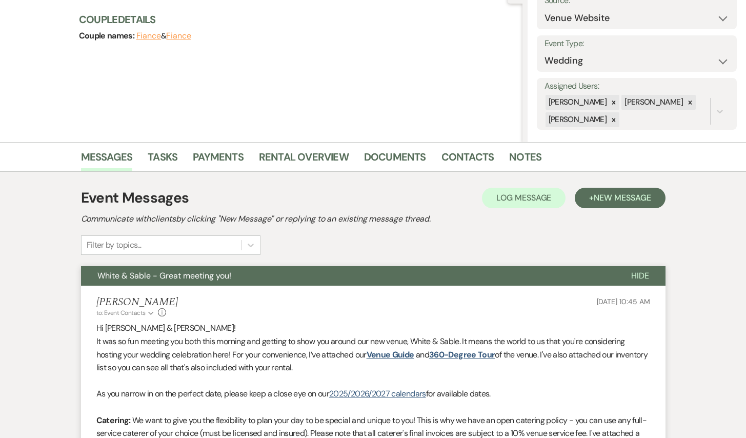
scroll to position [0, 0]
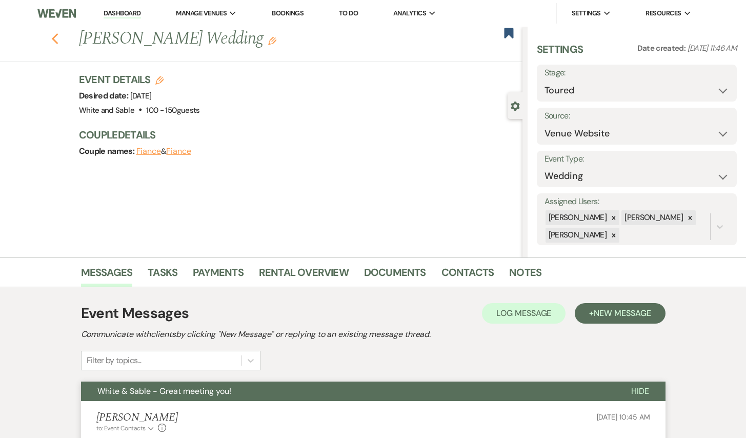
click at [54, 38] on icon "Previous" at bounding box center [55, 39] width 8 height 12
select select "5"
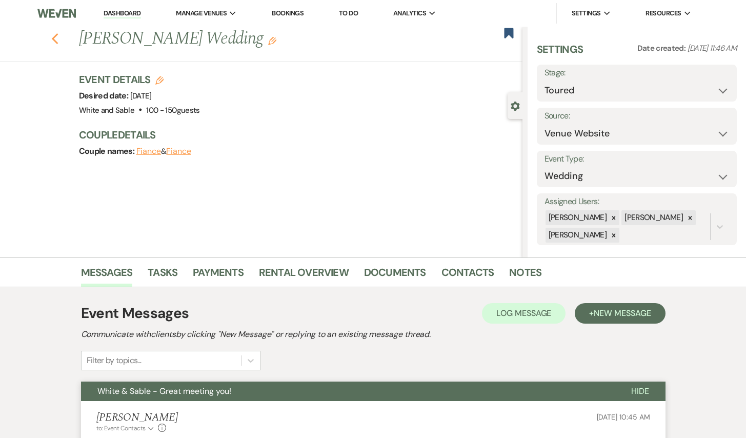
select select "5"
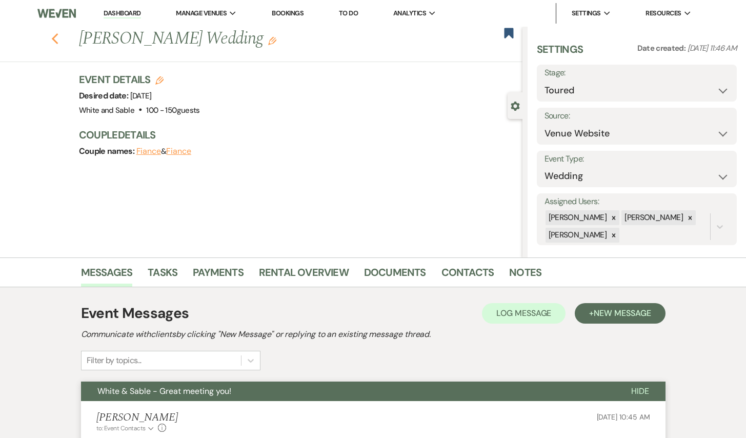
select select "5"
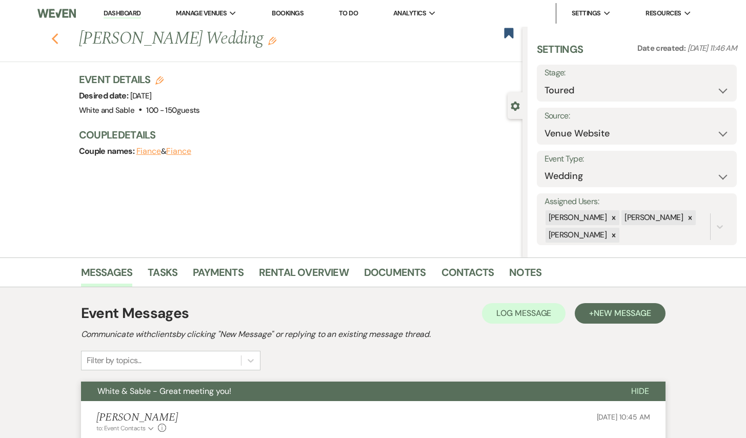
select select "5"
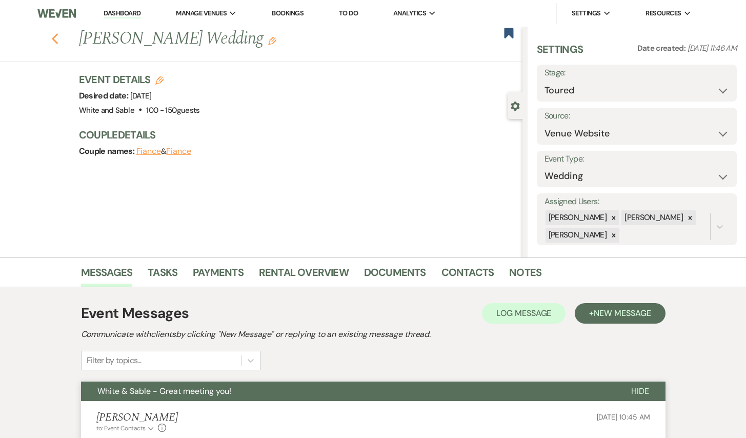
select select "5"
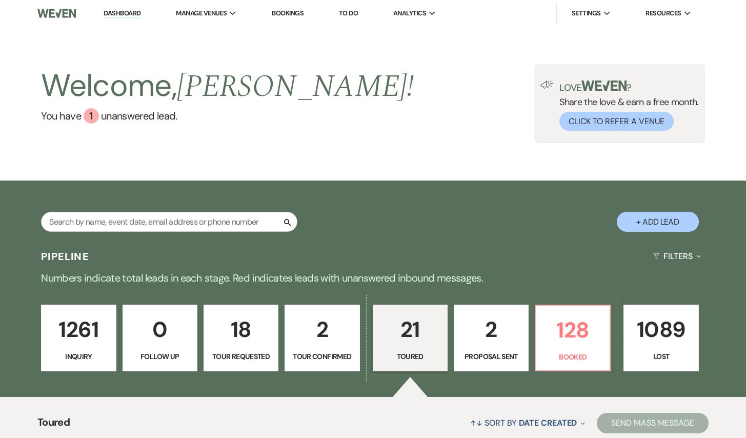
click at [77, 325] on p "1261" at bounding box center [78, 329] width 61 height 34
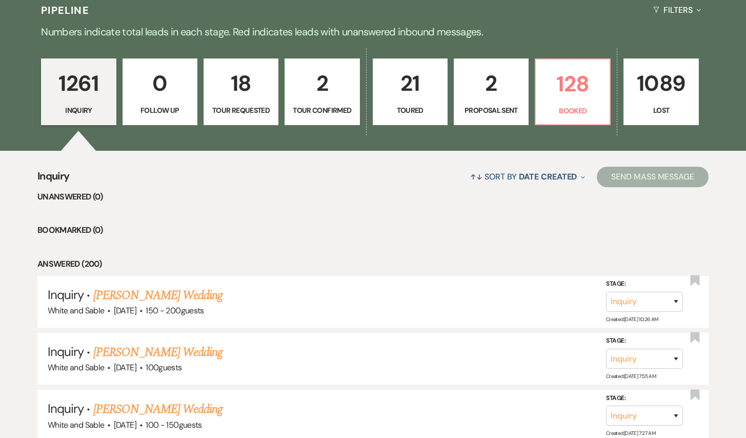
scroll to position [243, 0]
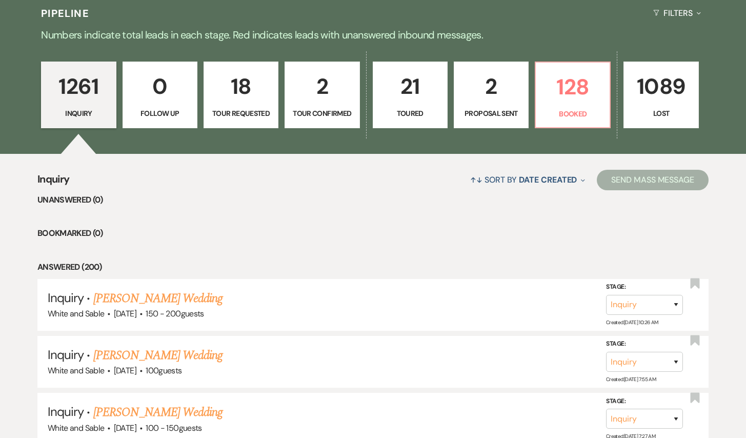
click at [223, 97] on p "18" at bounding box center [240, 86] width 61 height 34
select select "2"
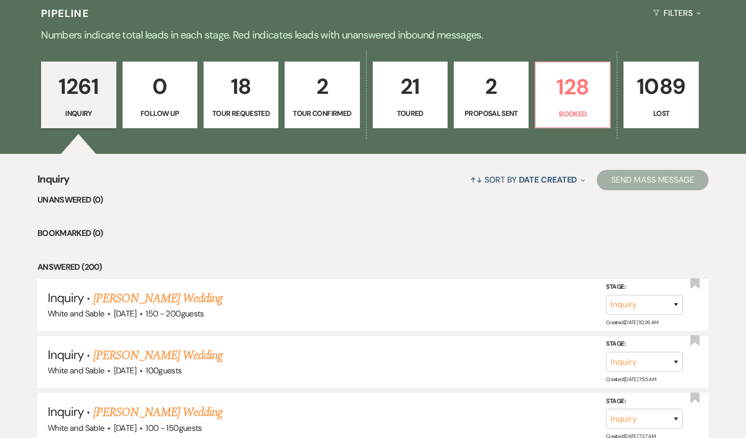
select select "2"
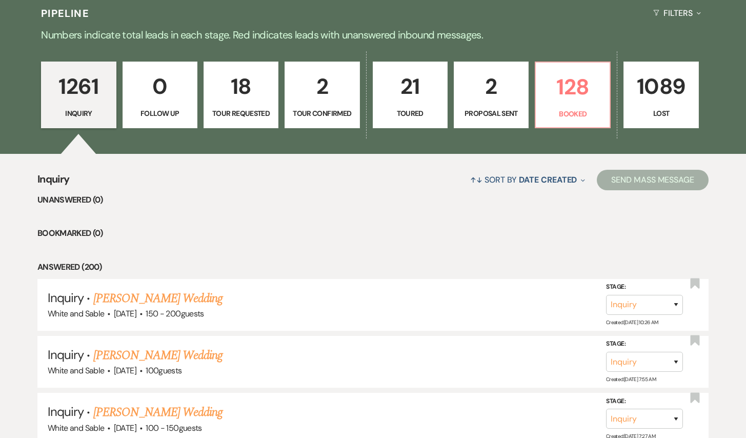
select select "2"
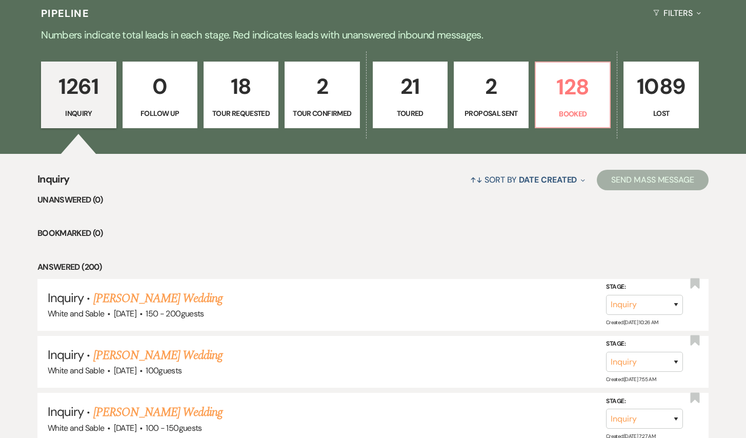
select select "2"
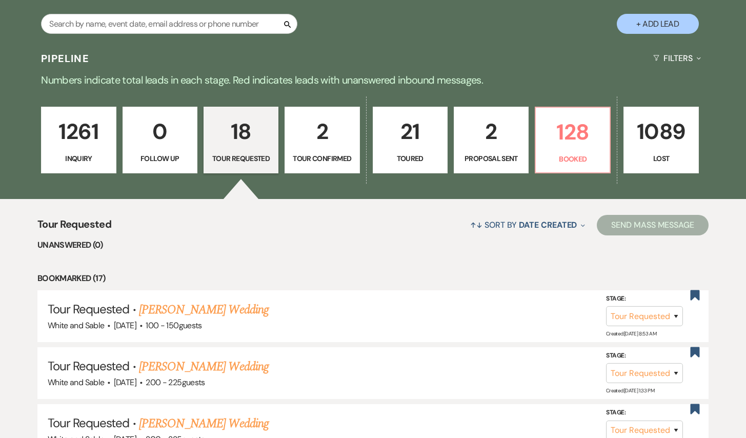
scroll to position [270, 0]
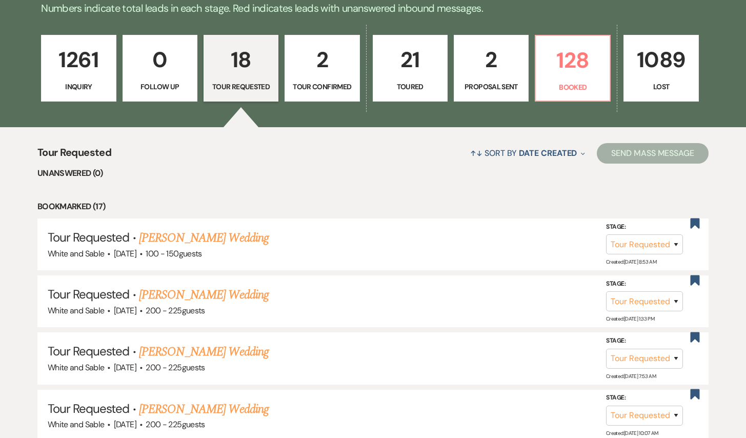
click at [87, 69] on p "1261" at bounding box center [78, 60] width 61 height 34
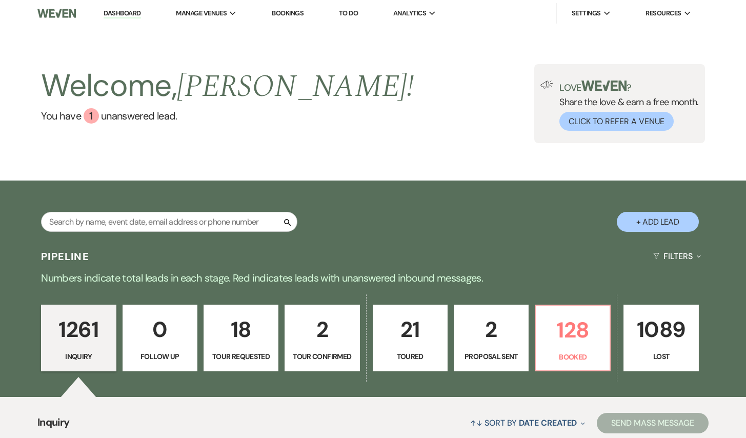
click at [244, 331] on p "18" at bounding box center [240, 329] width 61 height 34
select select "2"
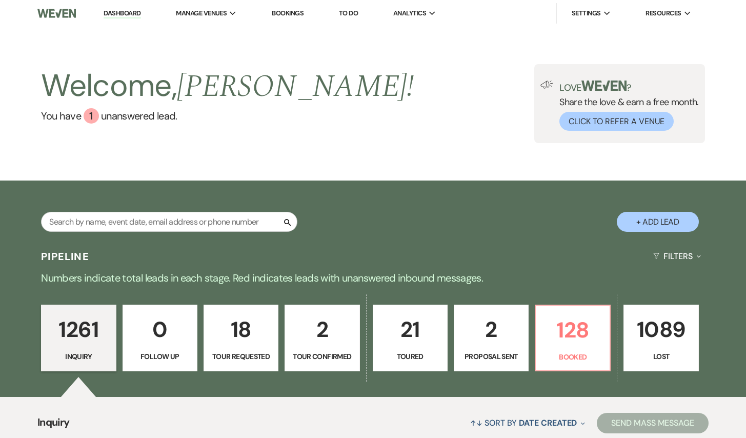
select select "2"
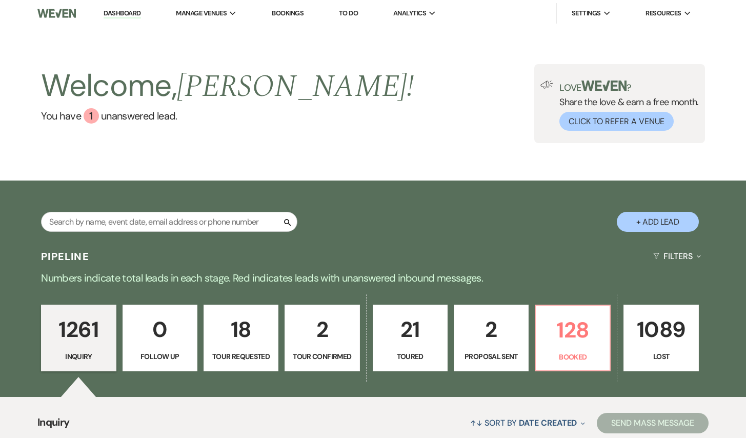
select select "2"
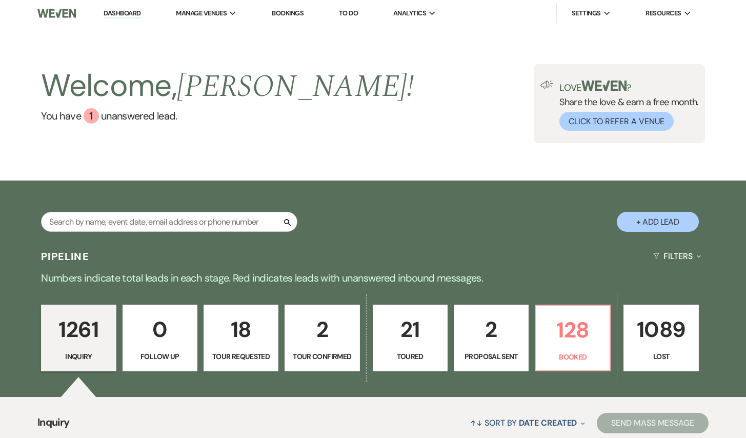
select select "2"
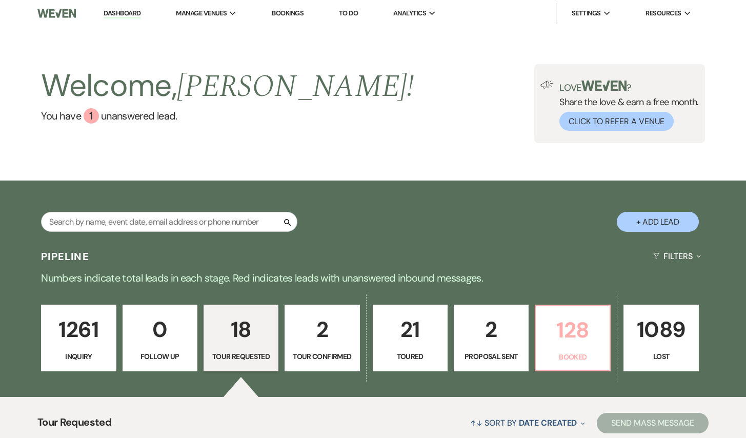
click at [561, 322] on p "128" at bounding box center [572, 330] width 61 height 34
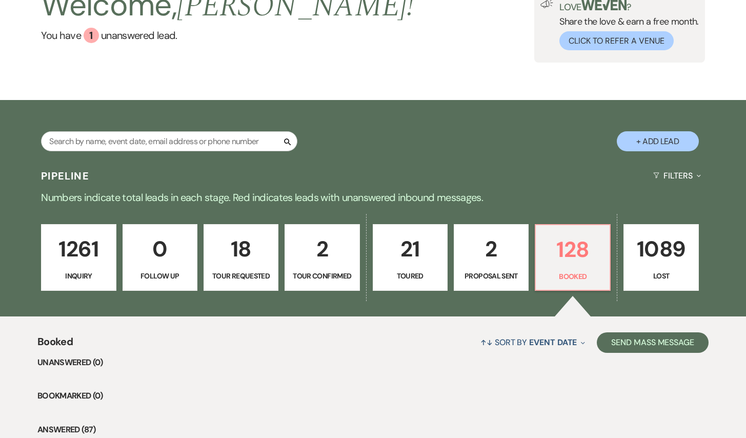
scroll to position [3, 0]
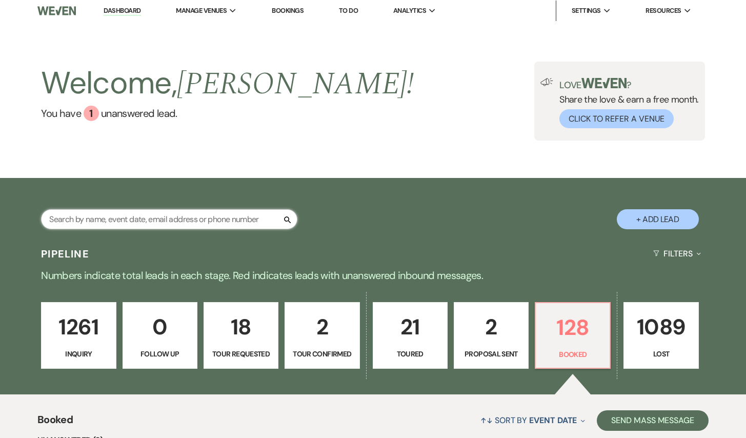
click at [223, 225] on input "text" at bounding box center [169, 219] width 256 height 20
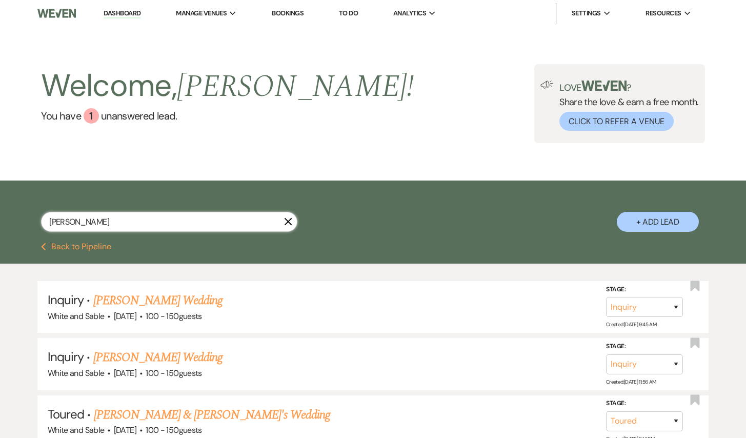
click at [127, 213] on input "[PERSON_NAME]" at bounding box center [169, 222] width 256 height 20
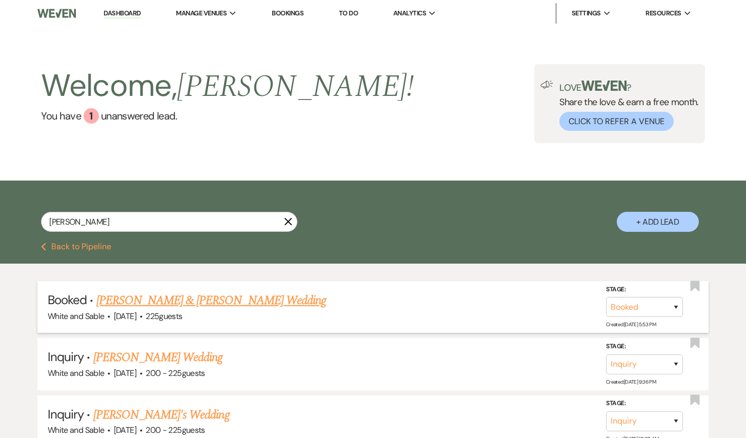
click at [241, 301] on link "[PERSON_NAME] & [PERSON_NAME] Wedding" at bounding box center [211, 300] width 230 height 18
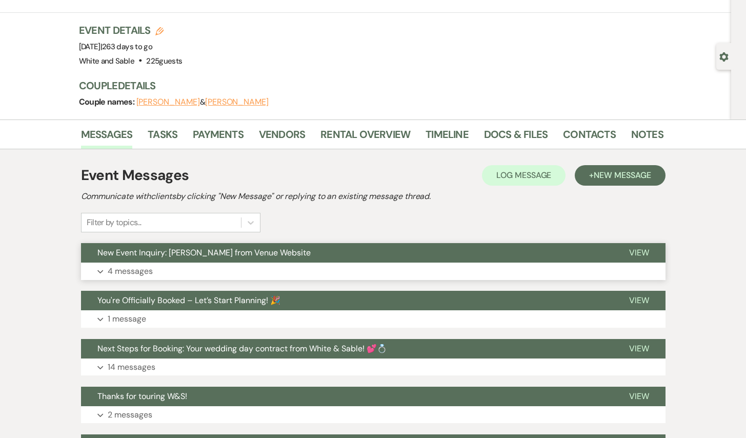
click at [279, 267] on button "Expand 4 messages" at bounding box center [373, 270] width 584 height 17
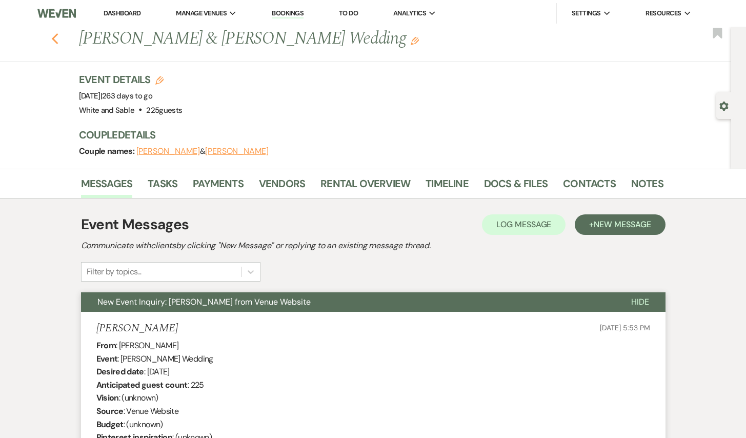
click at [54, 43] on icon "Previous" at bounding box center [55, 39] width 8 height 12
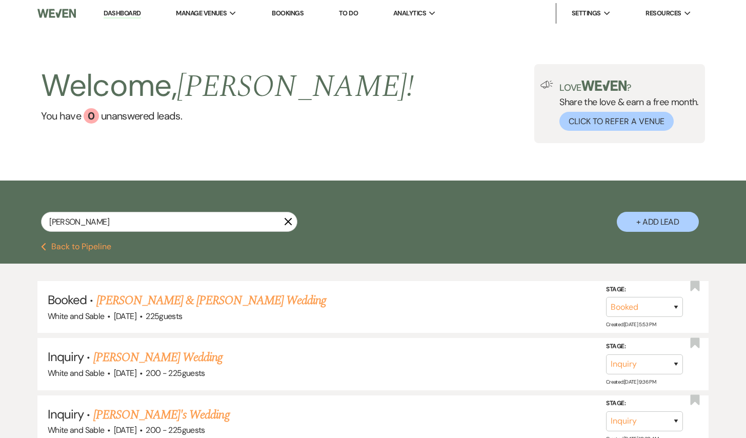
click at [289, 222] on icon "X" at bounding box center [288, 221] width 8 height 8
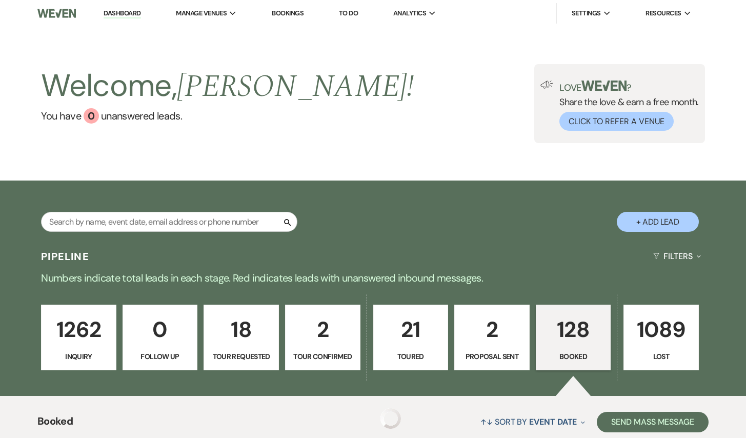
scroll to position [3, 0]
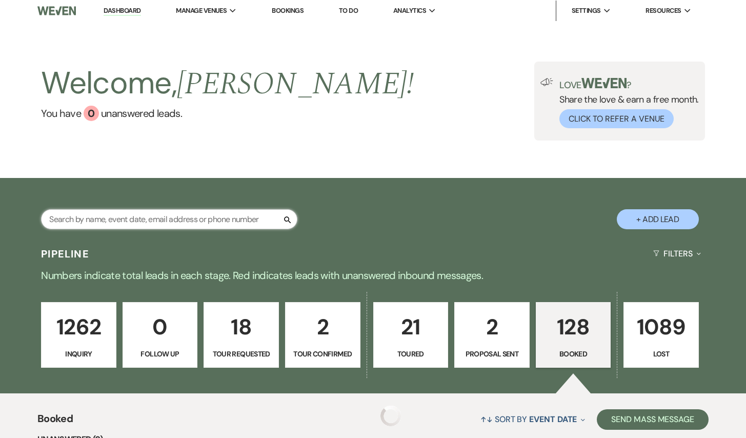
click at [226, 222] on input "text" at bounding box center [169, 219] width 256 height 20
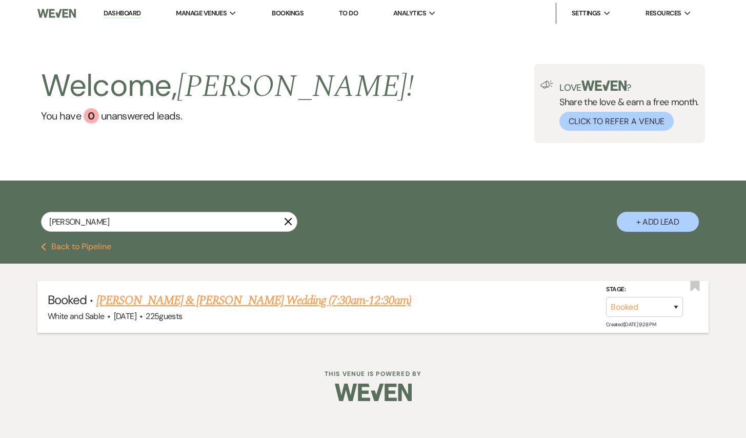
click at [197, 299] on link "[PERSON_NAME] & [PERSON_NAME] Wedding (7:30am-12:30am)" at bounding box center [253, 300] width 315 height 18
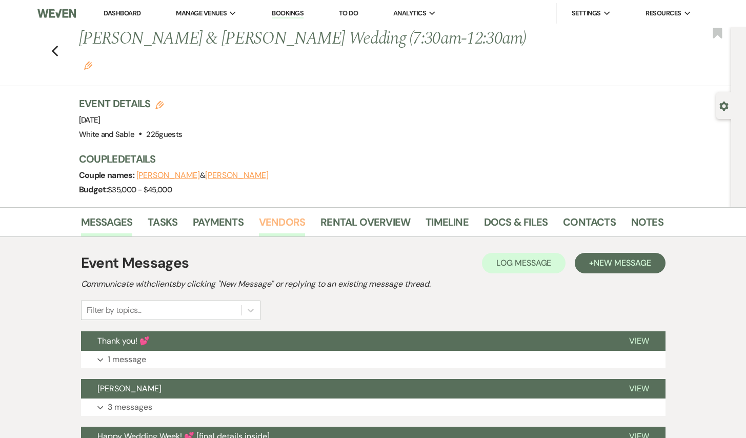
click at [287, 214] on link "Vendors" at bounding box center [282, 225] width 46 height 23
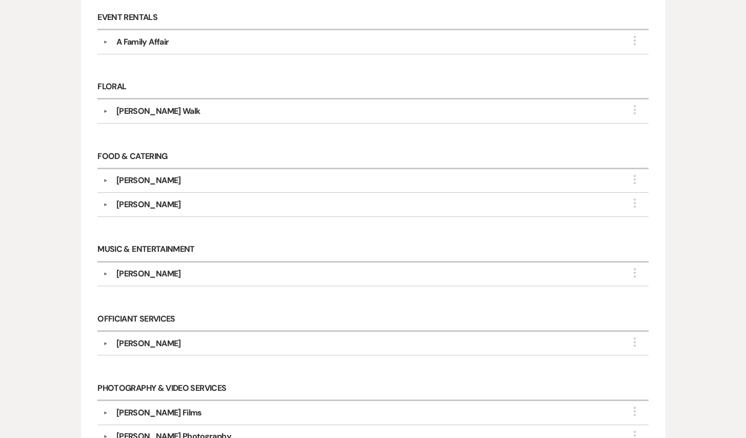
scroll to position [447, 0]
click at [102, 108] on button "▼" at bounding box center [105, 110] width 12 height 5
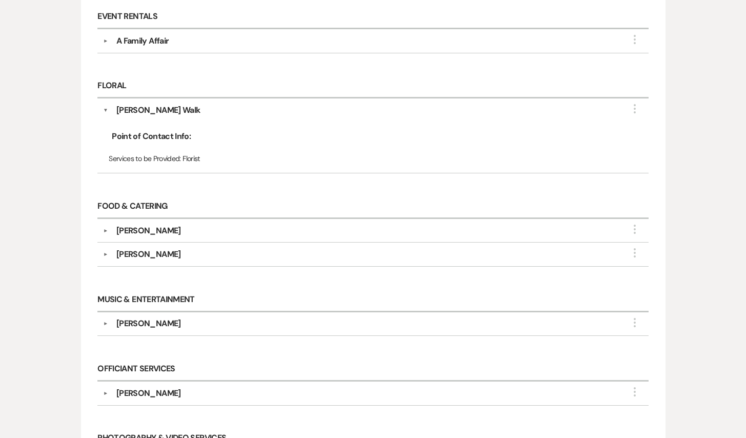
click at [137, 104] on div "[PERSON_NAME] Walk" at bounding box center [158, 110] width 84 height 12
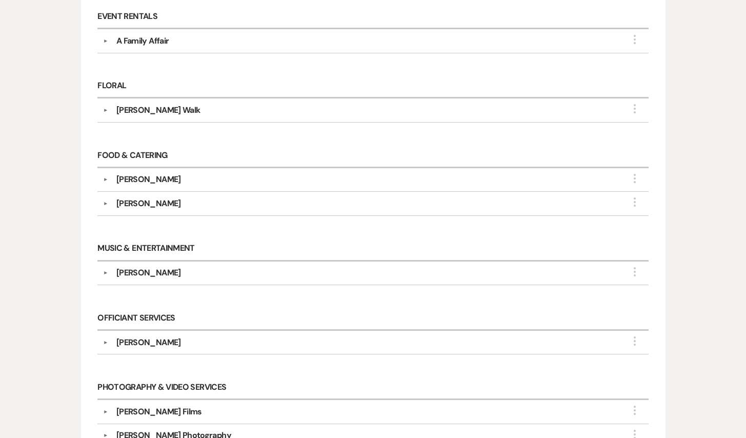
click at [137, 104] on div "[PERSON_NAME] Walk" at bounding box center [158, 110] width 84 height 12
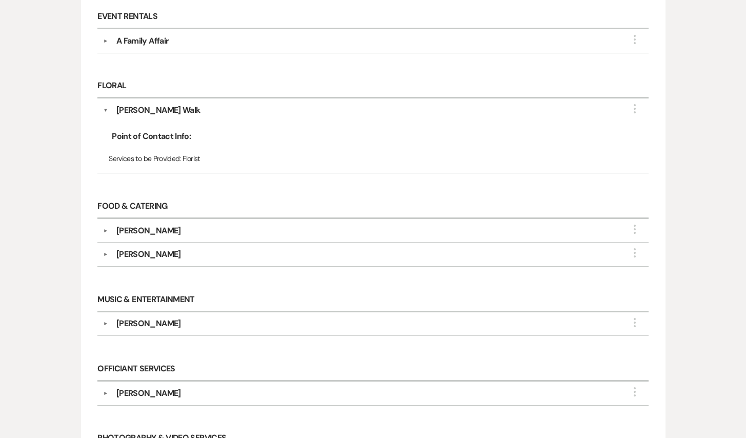
click at [156, 104] on div "[PERSON_NAME] Walk" at bounding box center [158, 110] width 84 height 12
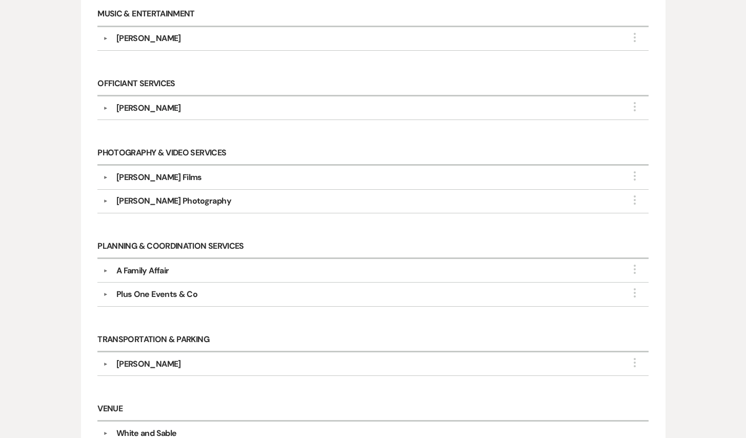
scroll to position [682, 0]
